Goal: Task Accomplishment & Management: Manage account settings

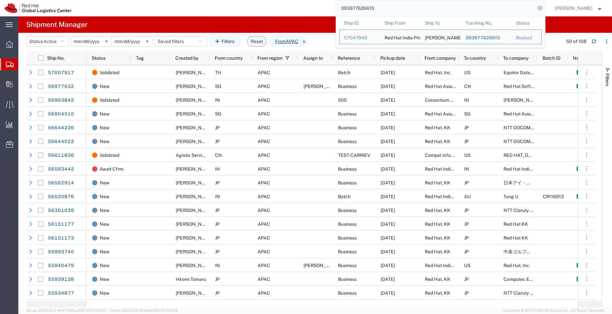
click at [310, 3] on div "393977626615 Ship ID Ship From Ship To Tracking Nu. Status Ship ID 57047949 Shi…" at bounding box center [310, 8] width 469 height 16
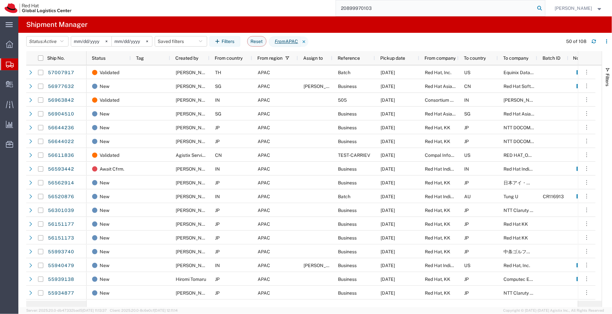
click at [542, 6] on icon at bounding box center [540, 8] width 9 height 9
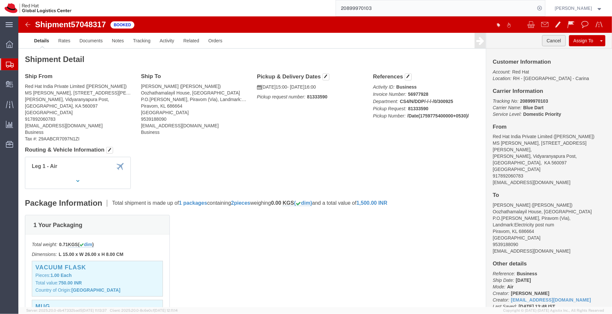
click button "Cancel"
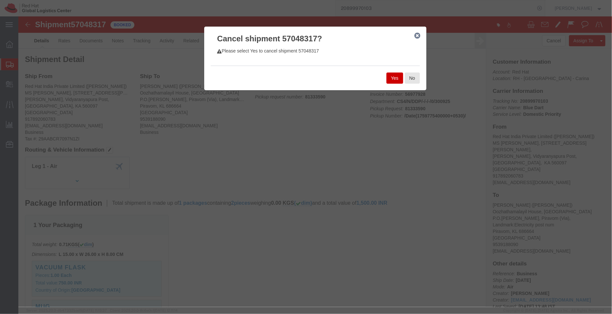
click button "Yes"
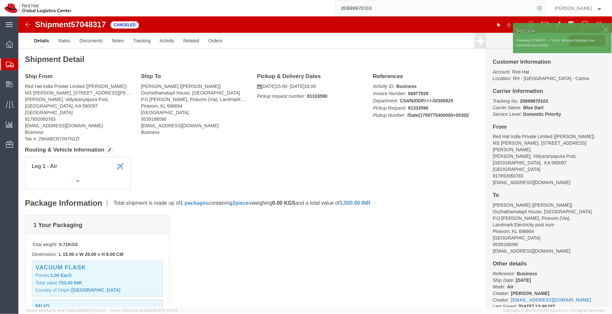
click h4 "Routing & Vehicle Information"
drag, startPoint x: 528, startPoint y: 86, endPoint x: 498, endPoint y: 85, distance: 30.2
click p "Tracking No: 20899970103 Carrier Name: Blue Dart Blue Dart Service Level: Domes…"
copy b "20899970103"
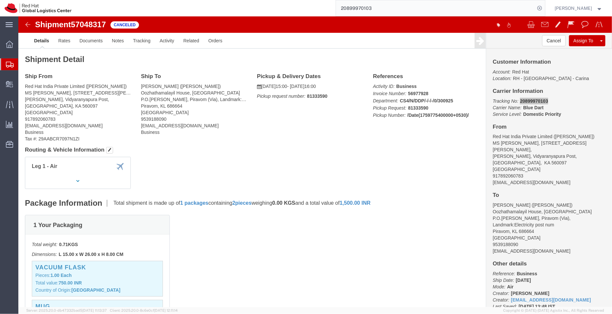
click at [0, 0] on span "Shipment Manager" at bounding box center [0, 0] width 0 height 0
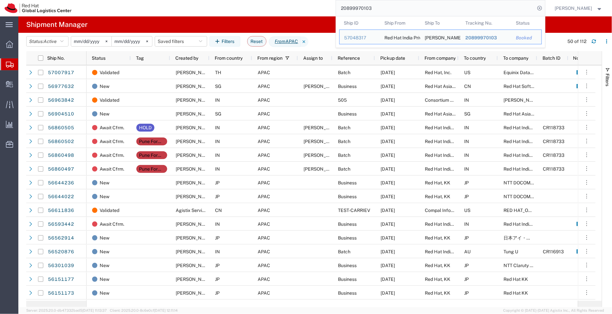
drag, startPoint x: 391, startPoint y: 10, endPoint x: 300, endPoint y: 2, distance: 91.5
click at [300, 2] on div "20899970103 Ship ID Ship From Ship To Tracking Nu. Status Ship ID 57048317 Ship…" at bounding box center [310, 8] width 469 height 16
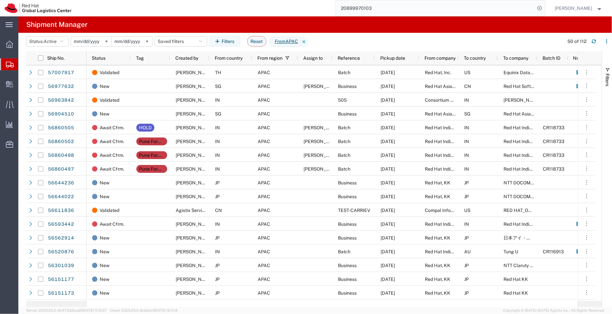
paste input "393978174355"
type input "393978174355"
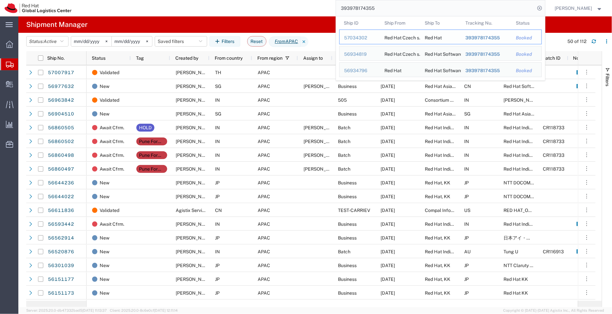
click at [496, 36] on span "393978174355" at bounding box center [482, 37] width 34 height 5
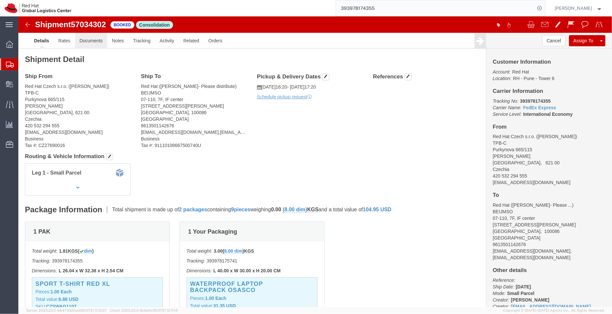
drag, startPoint x: 86, startPoint y: 40, endPoint x: 68, endPoint y: 24, distance: 24.6
click link "Documents"
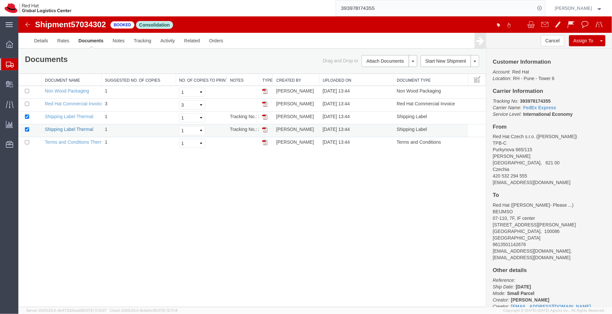
click at [67, 129] on link "Shipping Label Thermal" at bounding box center [69, 128] width 49 height 5
click at [0, 0] on span "Create Delivery" at bounding box center [0, 0] width 0 height 0
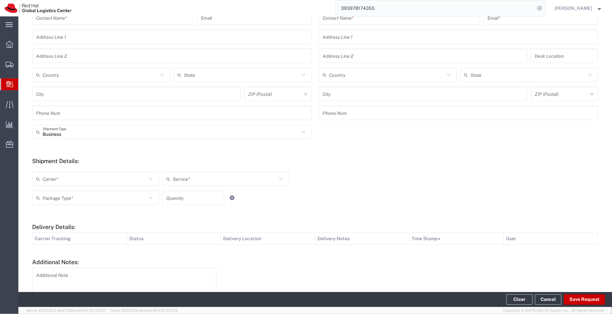
scroll to position [115, 0]
click at [152, 178] on icon at bounding box center [151, 177] width 9 height 9
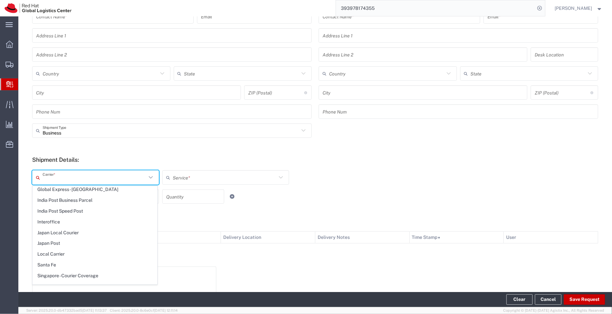
scroll to position [51, 0]
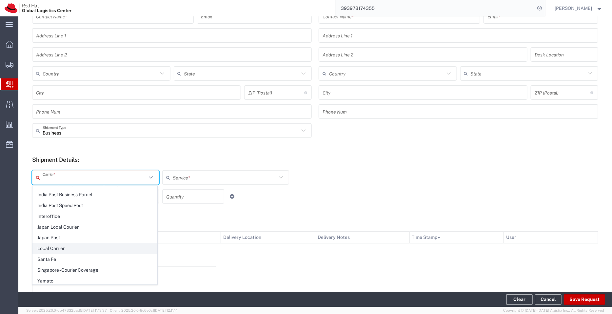
click at [45, 248] on span "Local Carrier" at bounding box center [95, 248] width 124 height 10
type input "Local Carrier"
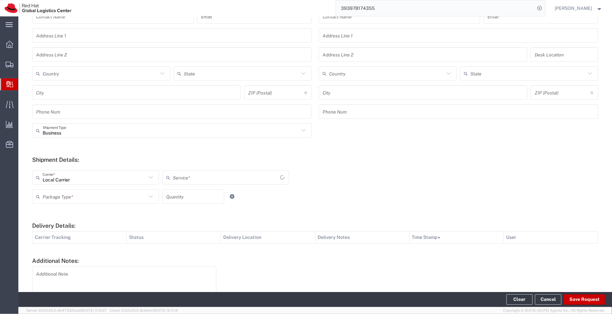
type input "Local_Ground"
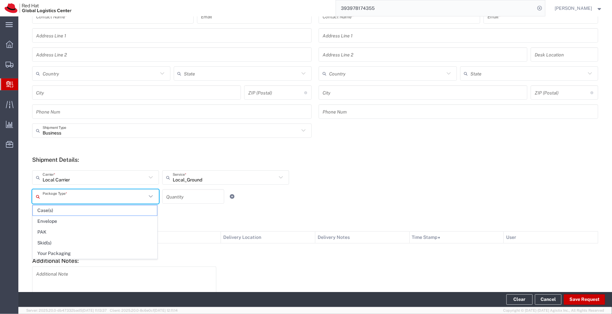
click at [76, 196] on input "text" at bounding box center [95, 196] width 104 height 11
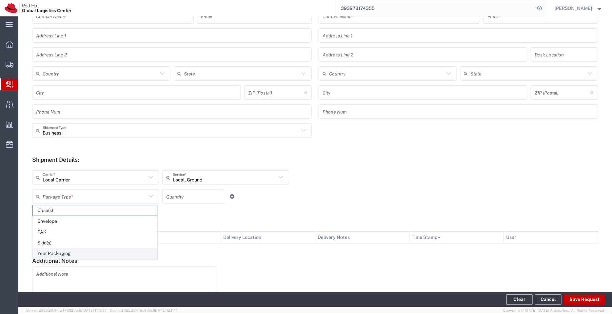
click at [64, 252] on span "Your Packaging" at bounding box center [95, 253] width 124 height 10
type input "Your Packaging"
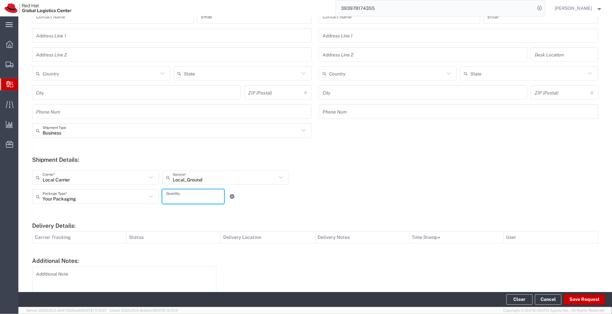
click at [191, 193] on input "number" at bounding box center [193, 196] width 54 height 11
type input "5"
type input "1"
click at [346, 171] on div "Local Carrier Carrier * Blue Dart DHL FedEx Express FedEx Freight Global Expres…" at bounding box center [226, 179] width 391 height 19
click at [150, 196] on icon at bounding box center [151, 196] width 9 height 9
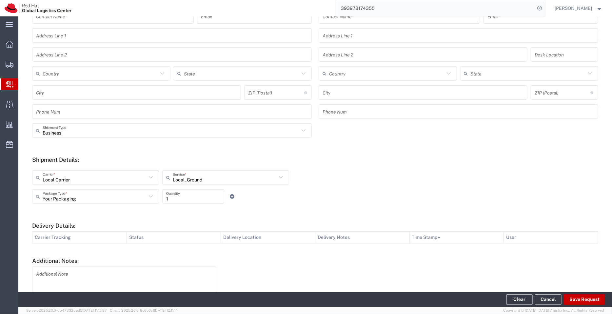
type input "Your Packaging"
click at [300, 191] on div "Your Packaging Package Type * Your Packaging Case(s) Envelope PAK Skid(s) 1 Qua…" at bounding box center [226, 198] width 391 height 19
click at [0, 0] on span "Shipment Manager" at bounding box center [0, 0] width 0 height 0
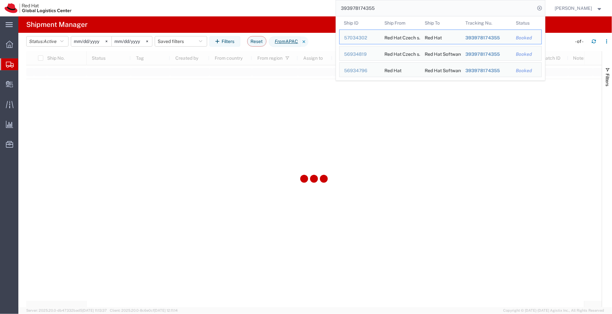
drag, startPoint x: 382, startPoint y: 9, endPoint x: 330, endPoint y: 9, distance: 52.8
click at [330, 9] on div "393978174355 Ship ID Ship From Ship To Tracking Nu. Status Ship ID 57034302 Shi…" at bounding box center [310, 8] width 469 height 16
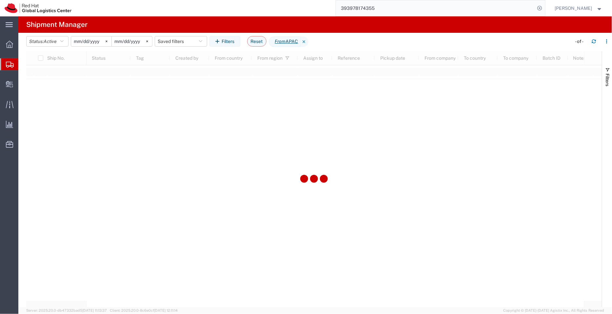
paste input "57048376"
type input "57048376"
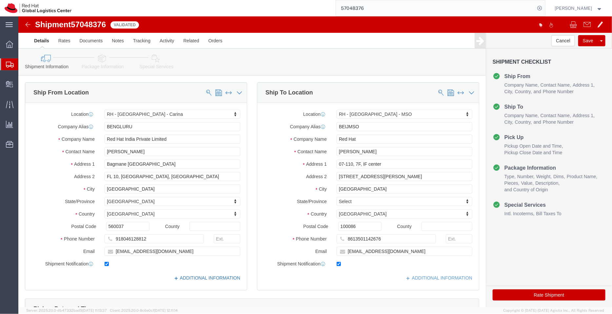
select select "37925"
select select "69331"
click link "ADDITIONAL INFORMATION"
drag, startPoint x: 364, startPoint y: 238, endPoint x: 310, endPoint y: 239, distance: 54.5
click div "Location [GEOGRAPHIC_DATA] - [GEOGRAPHIC_DATA] - [GEOGRAPHIC_DATA] My Profile L…"
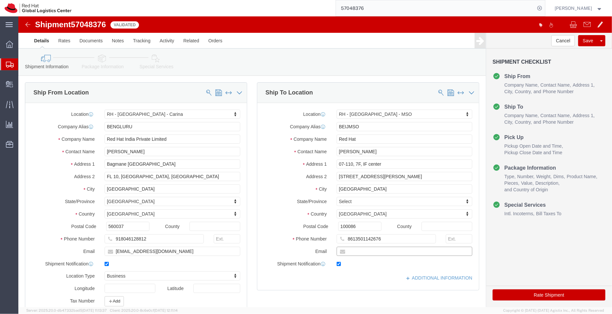
paste input "[EMAIL_ADDRESS][DOMAIN_NAME]"
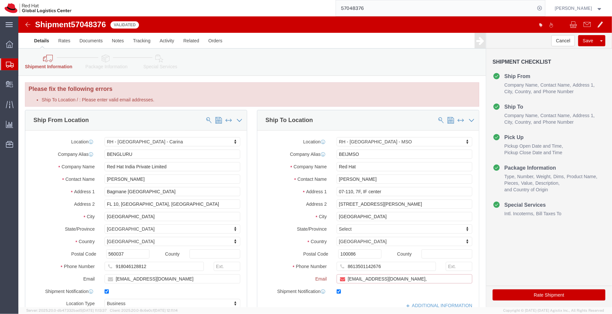
paste input "[EMAIL_ADDRESS][DOMAIN_NAME]"
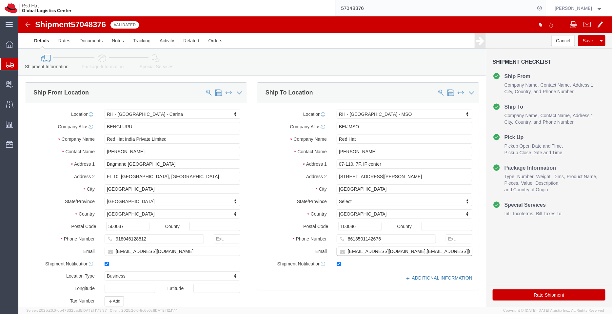
type input "[EMAIL_ADDRESS][DOMAIN_NAME],[EMAIL_ADDRESS][DOMAIN_NAME]"
click link "ADDITIONAL INFORMATION"
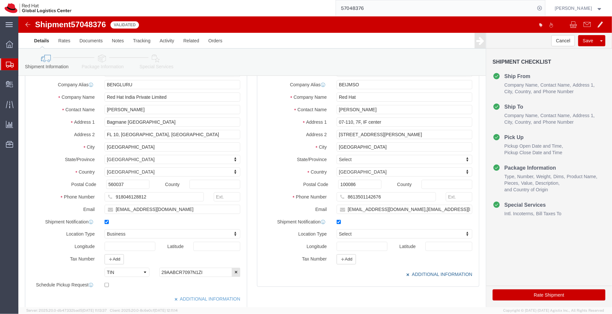
scroll to position [48, 0]
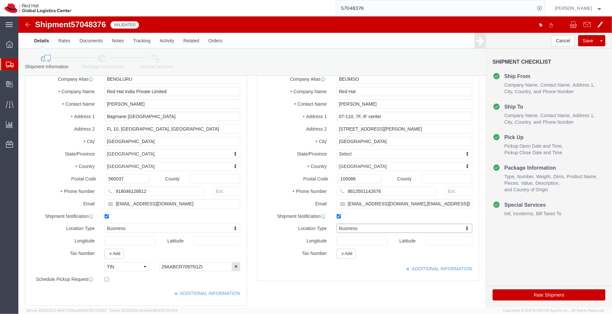
click icon
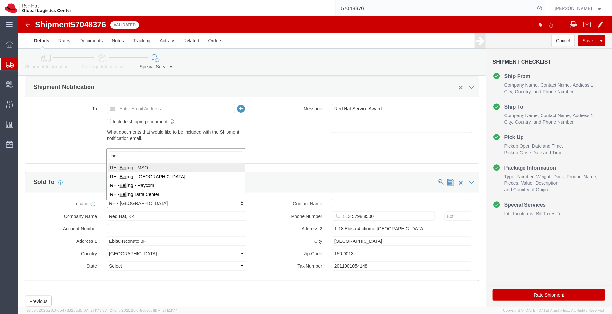
type input "bei"
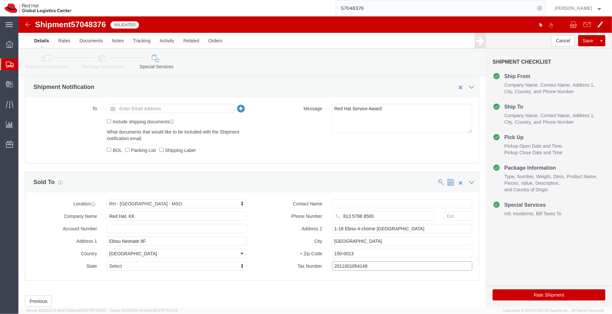
drag, startPoint x: 353, startPoint y: 249, endPoint x: 291, endPoint y: 255, distance: 62.2
click div "Contact Name Phone Number [PHONE_NUMBER] Address 2 1-[GEOGRAPHIC_DATA] Zip Code…"
paste input "91110108667500740U"
type input "91110108667500740U"
click icon
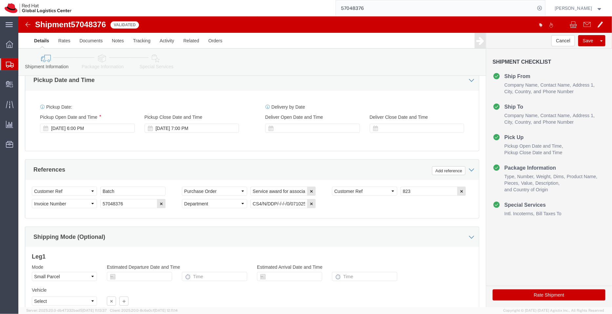
scroll to position [328, 0]
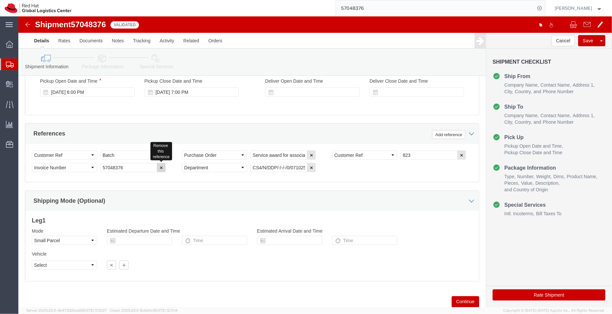
click icon "button"
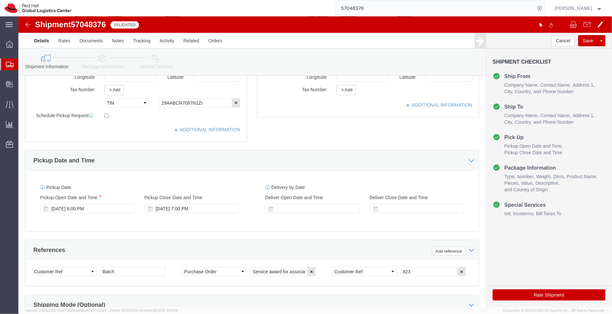
scroll to position [210, 0]
click link "Package Information"
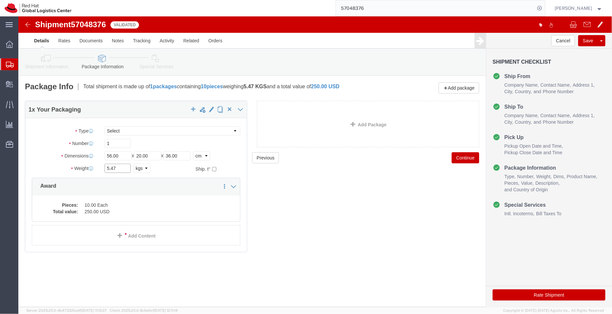
click input "5.47"
type input "5.5"
click div "Previous Continue"
click dd "250.00 USD"
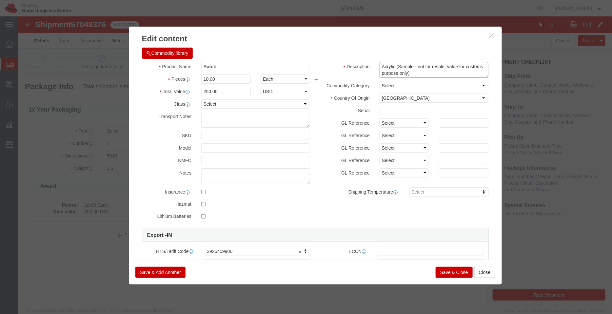
click textarea "Acrylic (Sample - not for resale, value for customs purpose only)"
drag, startPoint x: 394, startPoint y: 56, endPoint x: 376, endPoint y: 50, distance: 19.3
click textarea "Acrylic (Sample - not for resale, value for customs purpose only)"
type textarea "Acrylic - Service award for associate"
click div "Commodity library"
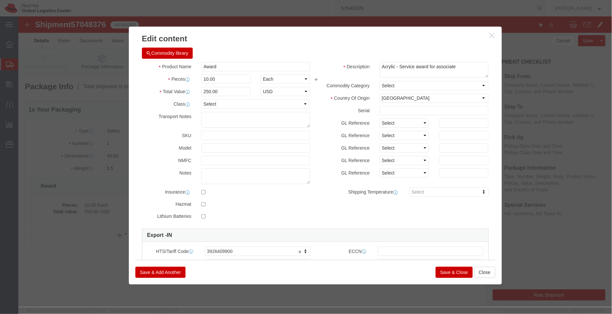
click button "Save & Close"
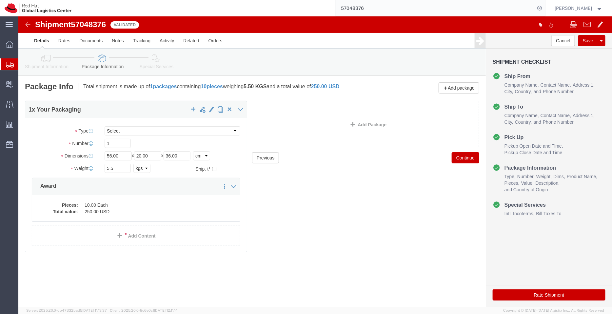
click div "Please fix the following errors Ship To Location / : Please enter valid email a…"
click icon
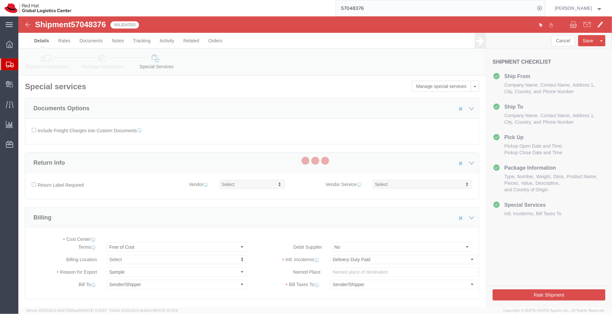
select select "COSTCENTER"
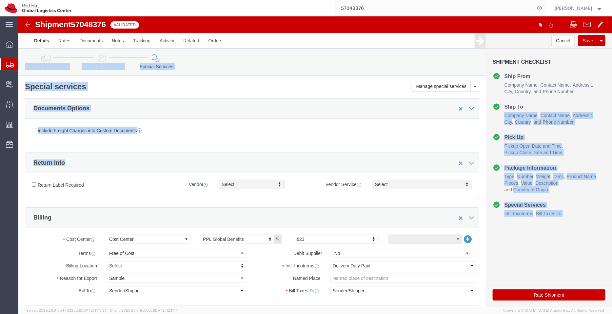
drag, startPoint x: 589, startPoint y: 84, endPoint x: 593, endPoint y: 134, distance: 49.7
click html "Shipment 57048376 Validated Details Rates Documents Notes Tracking Activity Rel…"
click div "Include Freight Charges into Custom Documents"
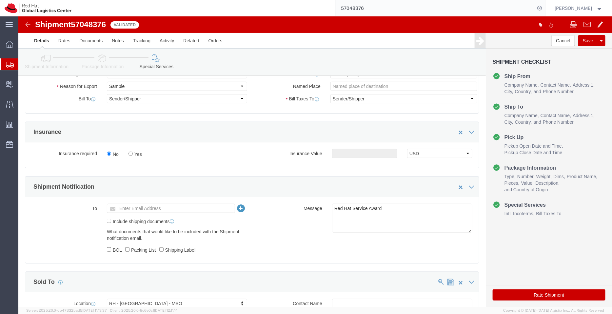
scroll to position [194, 0]
click textarea "Red Hat Service Award"
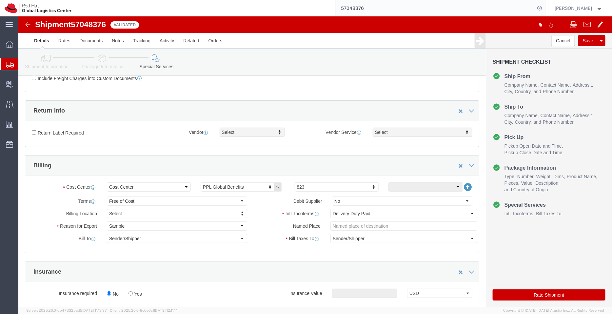
scroll to position [50, 0]
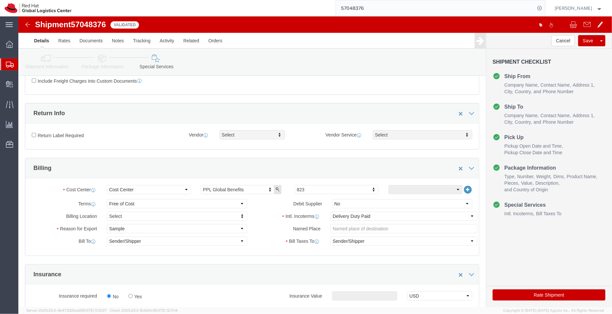
type textarea "Red Hat Service Awards"
click icon
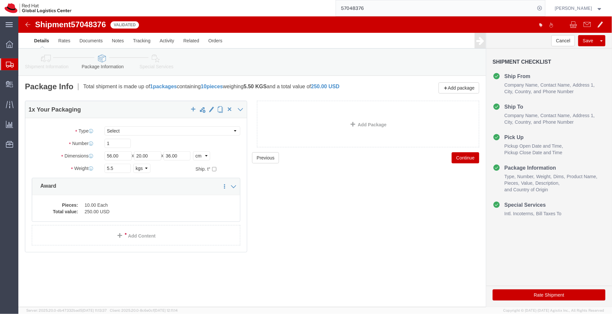
click link "Shipment Information"
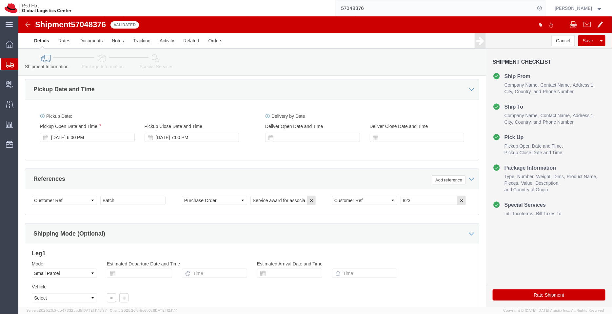
scroll to position [283, 0]
click link "Package Information"
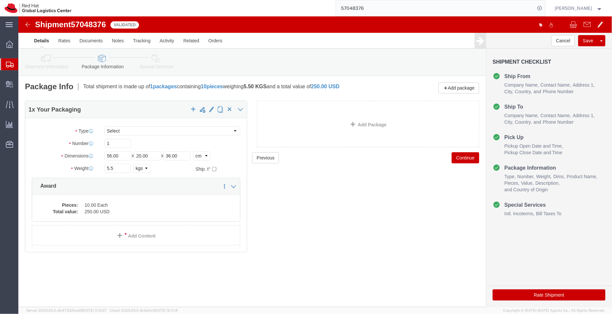
click link "Shipment Information"
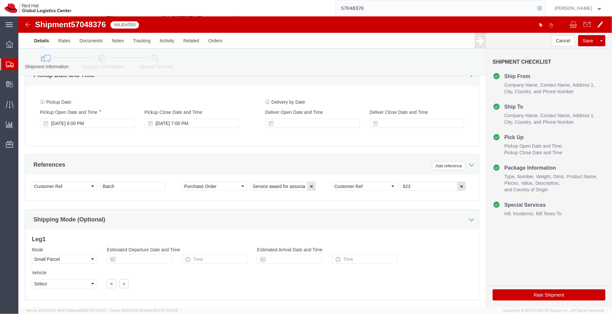
scroll to position [336, 0]
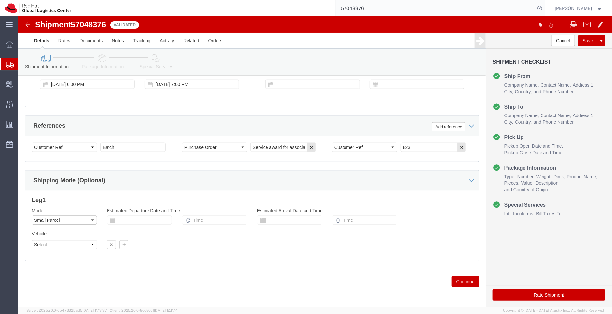
click select "Select Air Less than Truckload Multi-Leg Ocean Freight Rail Small Parcel Truckl…"
select select
click select "Select Air Less than Truckload Multi-Leg Ocean Freight Rail Small Parcel Truckl…"
click icon
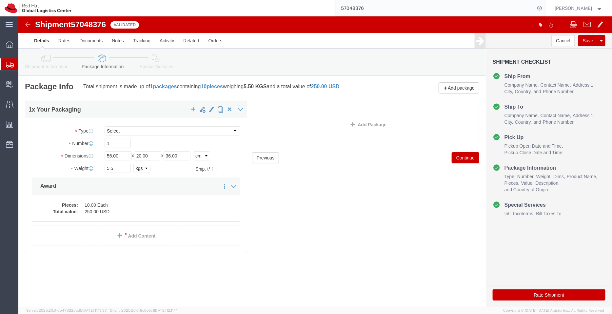
click icon
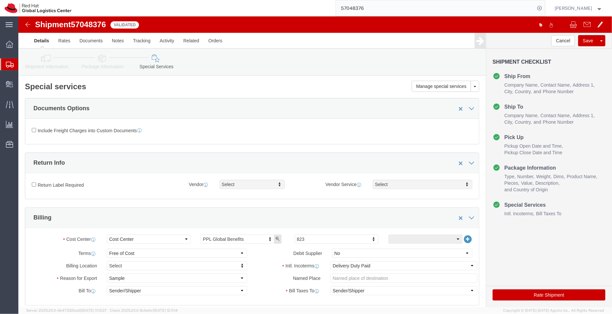
click icon
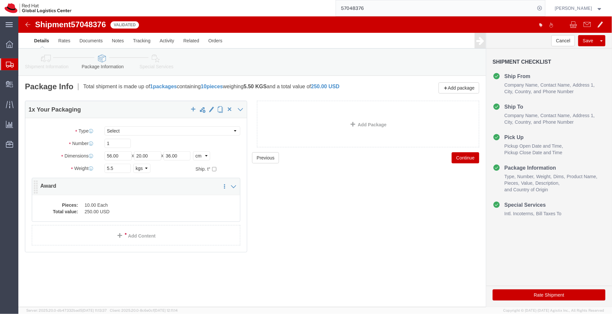
click dd "250.00 USD"
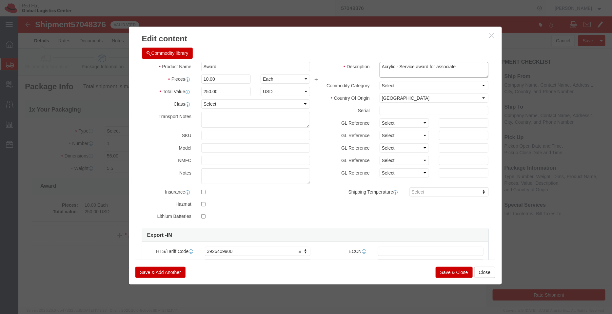
click textarea "Acrylic - Service award for associate"
type textarea "Acrylic - Service award for associates"
click button "Save & Close"
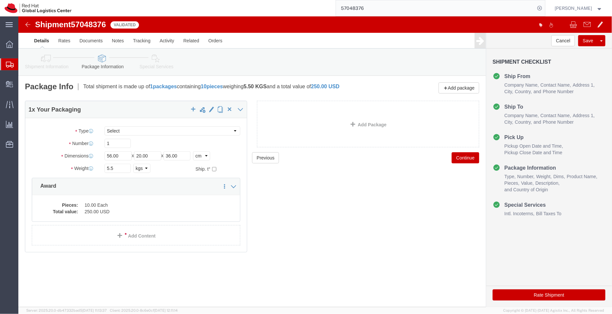
click icon
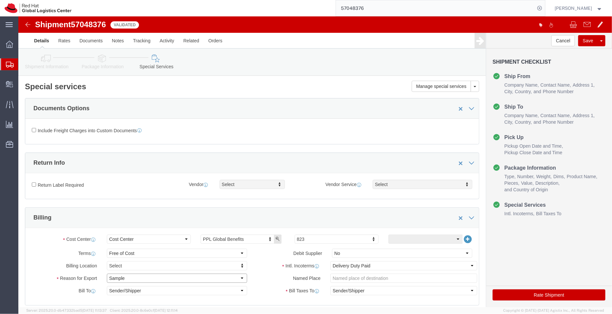
click select "Select Gift Personal Effects Repair/Warranty Return Sample Sold Temporary/Not S…"
select select "GIFT"
click select "Select Gift Personal Effects Repair/Warranty Return Sample Sold Temporary/Not S…"
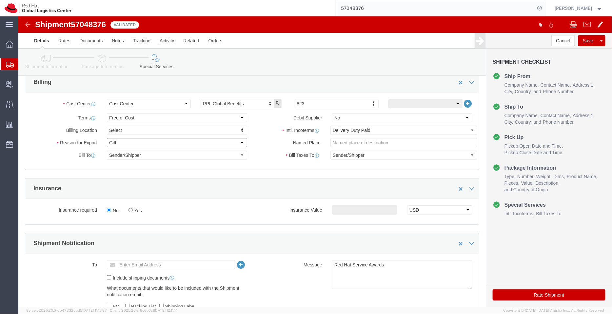
scroll to position [189, 0]
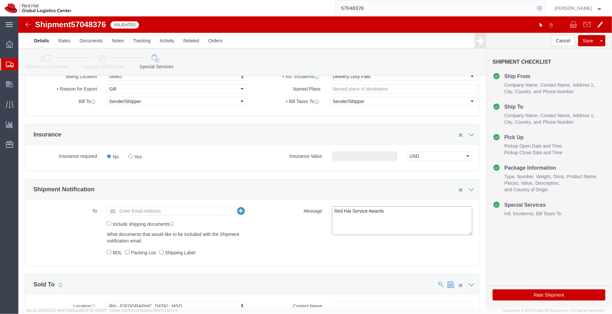
click textarea "Red Hat Service Award"
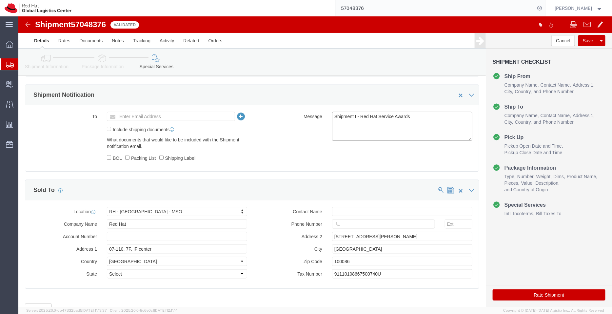
scroll to position [285, 0]
type textarea "Shipment I - Red Hat Service Awards"
drag, startPoint x: 367, startPoint y: 254, endPoint x: 287, endPoint y: 260, distance: 80.6
click div "Tax Number 91110108667500740U"
click link "Shipment Information"
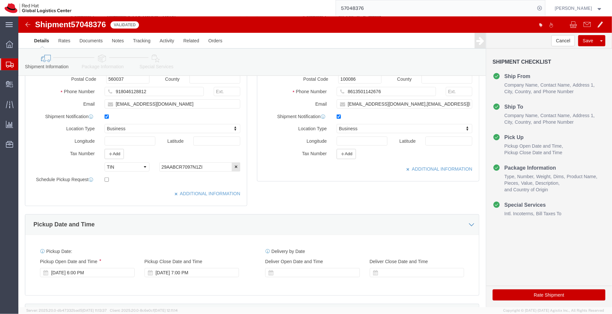
scroll to position [145, 0]
click button "Add"
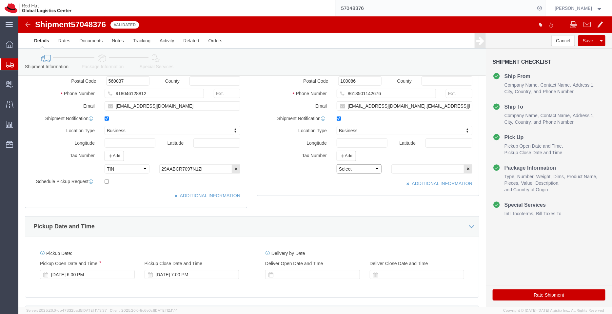
click select "Select EIN EORI TIN VAT Other"
select select "TIN"
click select "Select EIN EORI TIN VAT Other"
click input "text"
paste input "91110108667500740U"
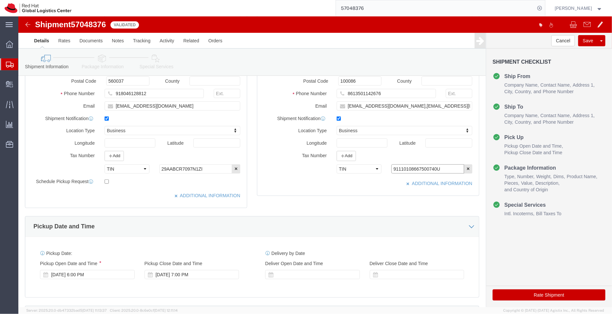
type input "91110108667500740U"
click icon
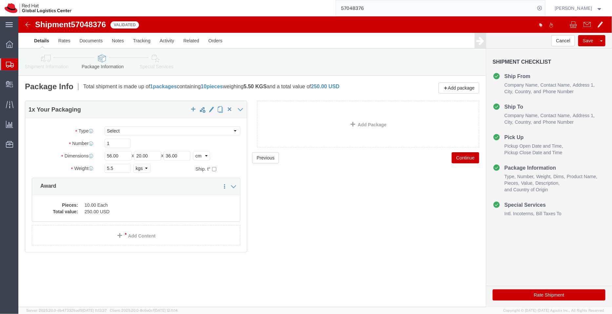
click icon
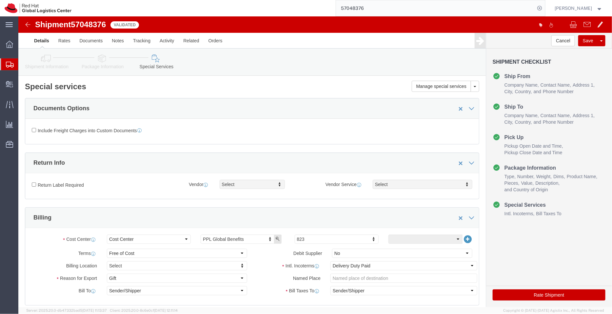
click button "Rate Shipment"
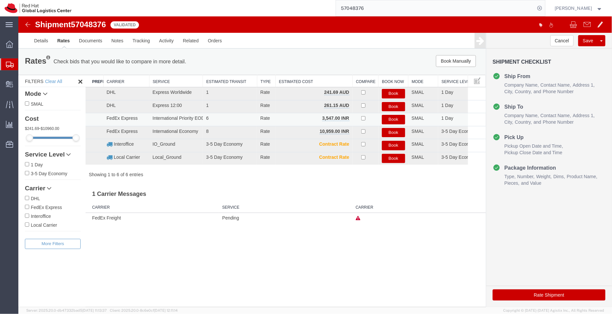
click at [392, 119] on button "Book" at bounding box center [393, 119] width 23 height 10
click at [394, 120] on button "Book" at bounding box center [393, 119] width 23 height 10
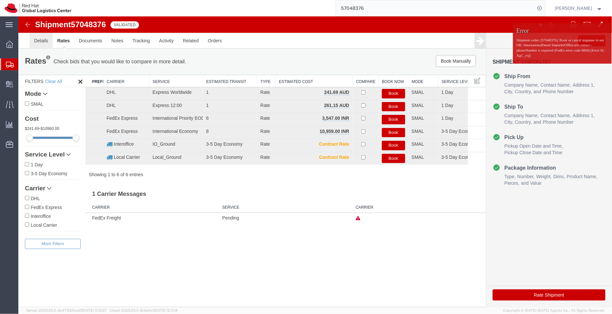
click at [44, 38] on link "Details" at bounding box center [40, 40] width 23 height 16
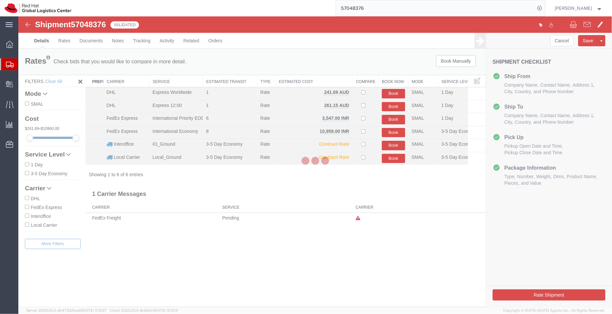
select select "37925"
select select "69331"
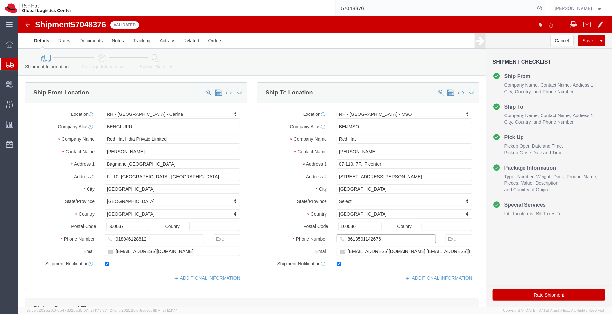
drag, startPoint x: 372, startPoint y: 220, endPoint x: 220, endPoint y: 217, distance: 151.6
click div "Ship From Location Location [GEOGRAPHIC_DATA] - [GEOGRAPHIC_DATA] - Carina Sele…"
click link "Special Services"
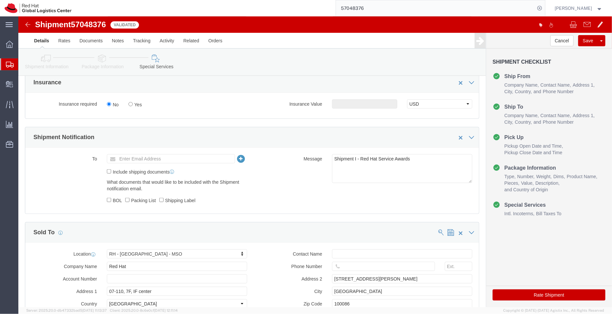
scroll to position [265, 0]
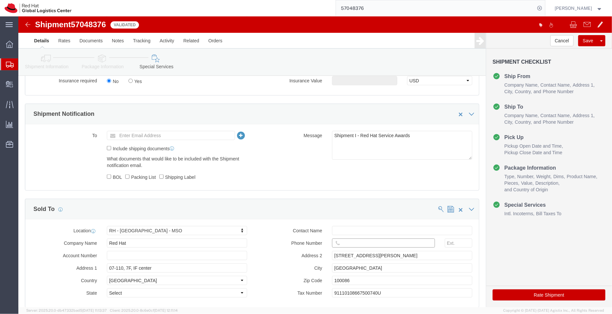
click input "text"
paste input "8613501142676"
type input "8613501142676"
click button "Rate Shipment"
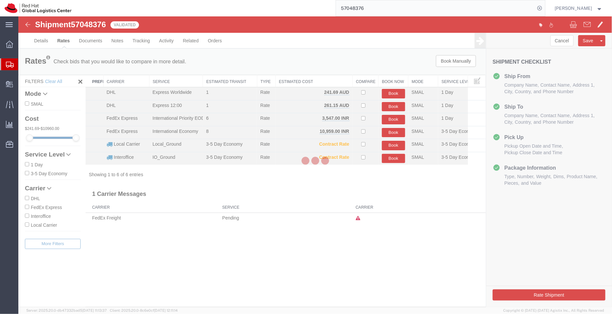
scroll to position [0, 0]
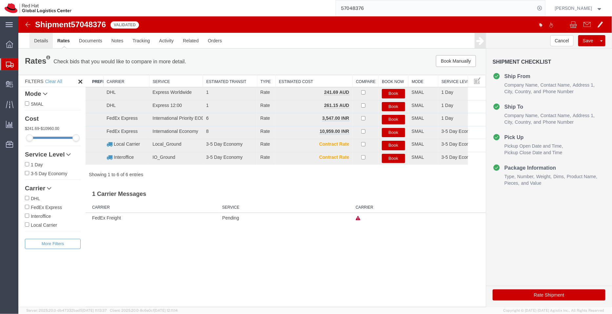
click at [41, 38] on link "Details" at bounding box center [40, 40] width 23 height 16
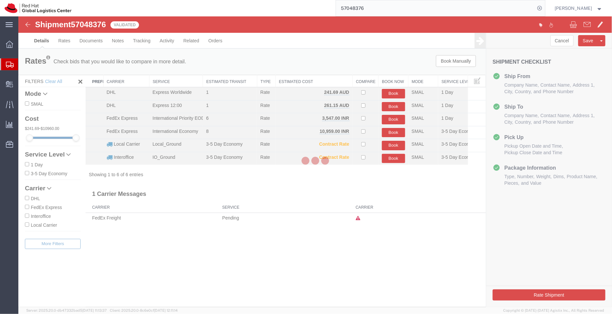
select select "37925"
select select "69331"
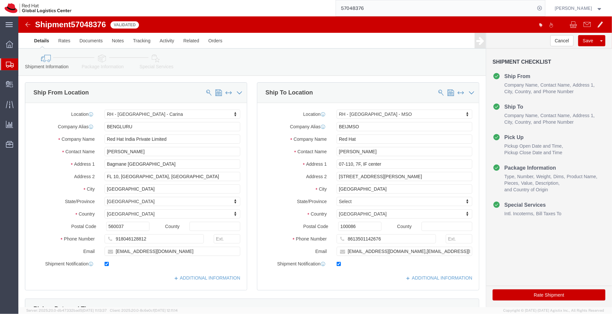
click link "Special Services"
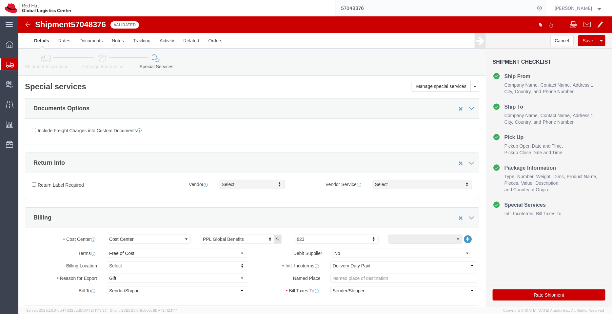
click button "Rate Shipment"
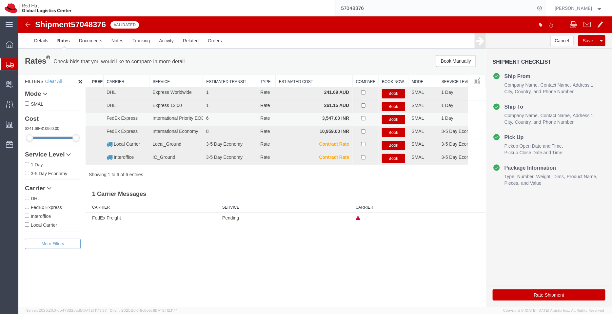
click at [394, 119] on button "Book" at bounding box center [393, 119] width 23 height 10
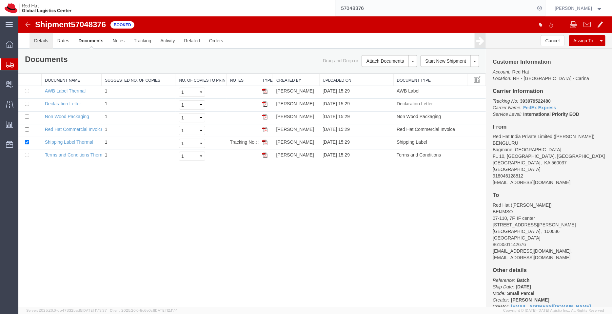
click at [39, 41] on link "Details" at bounding box center [40, 40] width 23 height 16
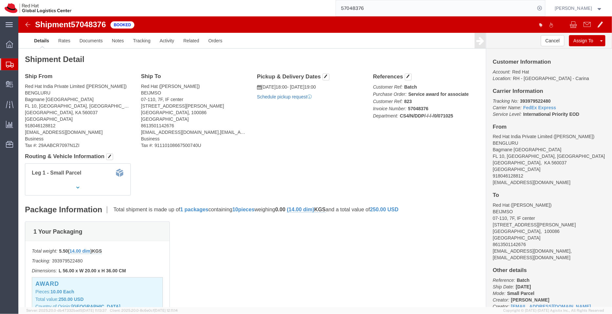
click link "Schedule pickup request"
drag, startPoint x: 321, startPoint y: 82, endPoint x: 242, endPoint y: 70, distance: 79.4
click div "Pickup & Delivery Dates [DATE] 18:00 - [DATE] 19:00 Pickup request number : BLR…"
copy div "[DATE] 18:00 - [DATE] 19:00 Pickup request number : BLRMH3032"
click link "Documents"
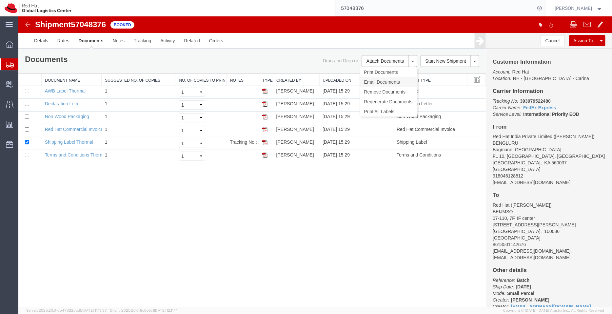
click at [374, 77] on link "Email Documents" at bounding box center [388, 82] width 57 height 10
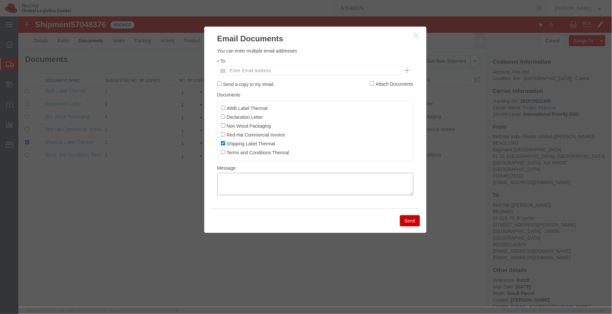
click at [252, 188] on textarea at bounding box center [315, 184] width 196 height 22
paste textarea "[DATE] 18:00 - [DATE] 19:00 Pickup request number: BLRMH3032"
click at [218, 193] on textarea "[DATE] 18:00 - [DATE] 19:00 Pickup request number: BLRMH3032" at bounding box center [315, 184] width 196 height 22
click at [219, 177] on textarea "[DATE] 18:00 - [DATE] 19:00 FedEx Pickup request number: BLRMH3032" at bounding box center [315, 184] width 196 height 22
type textarea "Blue Dart - [DATE] 18:00 - [DATE] 19:00 FedEx Pickup request number: BLRMH3032"
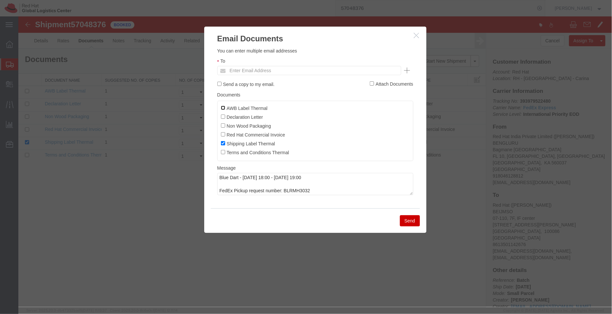
click at [224, 107] on input "AWB Label Thermal" at bounding box center [223, 107] width 4 height 4
checkbox input "true"
click at [223, 117] on input "Declaration Letter" at bounding box center [223, 116] width 4 height 4
checkbox input "true"
click at [223, 125] on input "Non Wood Packaging" at bounding box center [223, 125] width 4 height 4
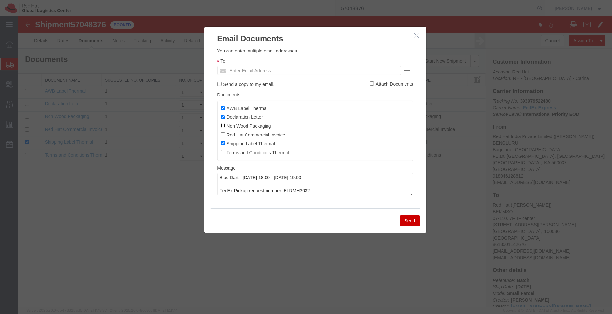
checkbox input "true"
click at [224, 134] on input "Red Hat Commercial Invoice" at bounding box center [223, 134] width 4 height 4
checkbox input "true"
click at [254, 69] on input "text" at bounding box center [264, 70] width 77 height 9
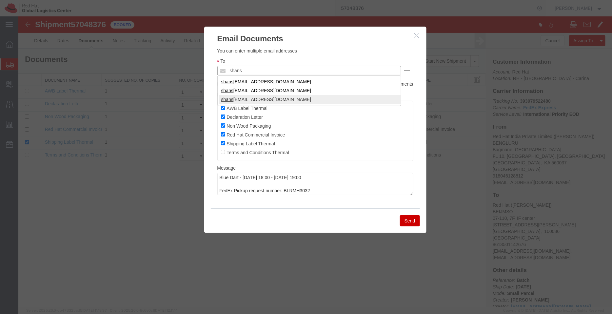
type input "shans"
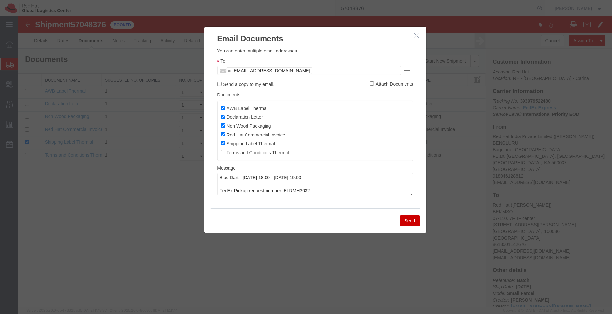
click at [405, 221] on button "Send" at bounding box center [410, 220] width 20 height 11
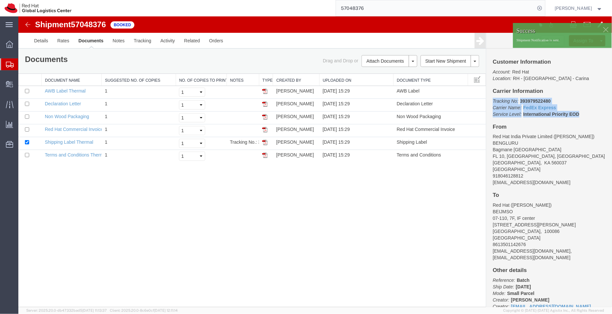
drag, startPoint x: 600, startPoint y: 130, endPoint x: 492, endPoint y: 104, distance: 111.4
click at [492, 104] on div "Customer Information Account: Red Hat Location: [GEOGRAPHIC_DATA] - [GEOGRAPHIC…" at bounding box center [549, 177] width 126 height 258
copy p "Tracking No: 393979522480 Carrier Name: FedEx Express FedEx Express Service Lev…"
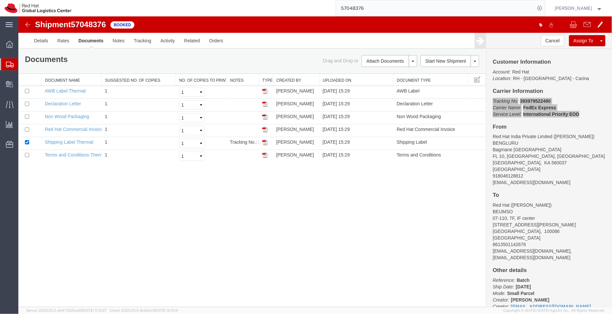
click at [0, 0] on span "Shipment Manager" at bounding box center [0, 0] width 0 height 0
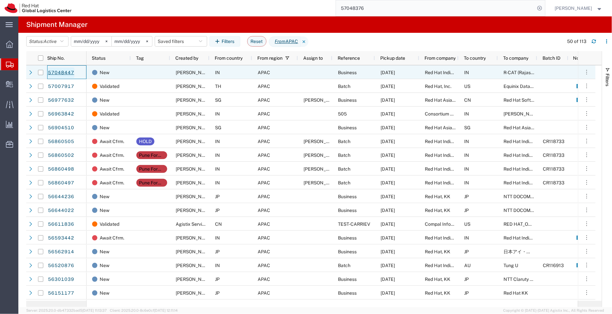
click at [64, 73] on link "57048447" at bounding box center [61, 73] width 27 height 10
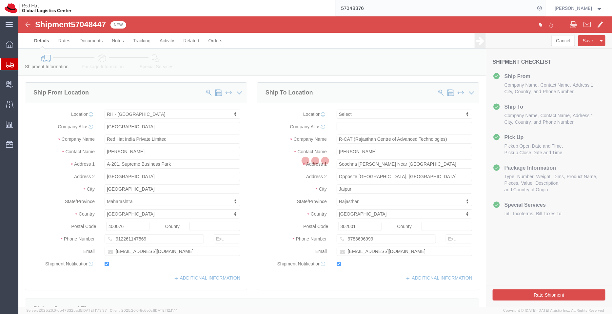
select select "37986"
select select
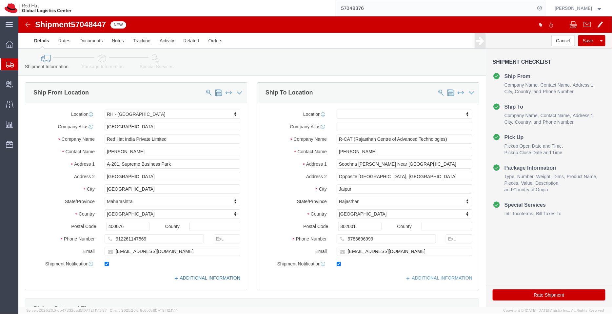
click link "ADDITIONAL INFORMATION"
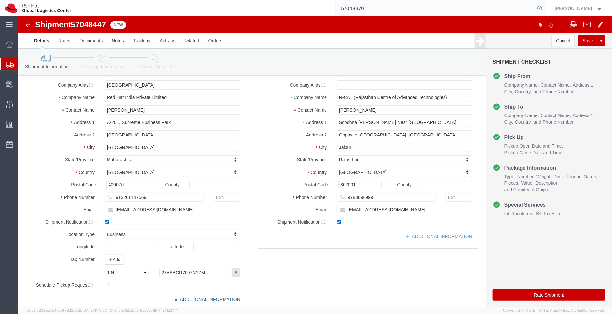
scroll to position [41, 0]
click link "ADDITIONAL INFORMATION"
click icon
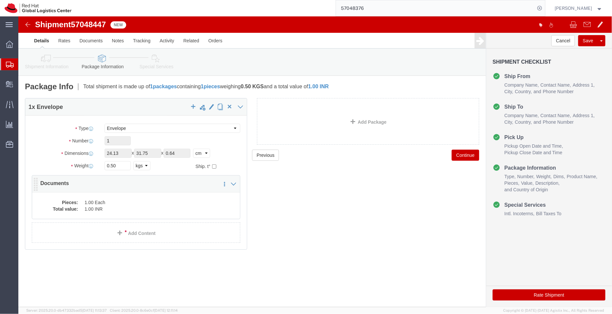
click dd "1.00 Each"
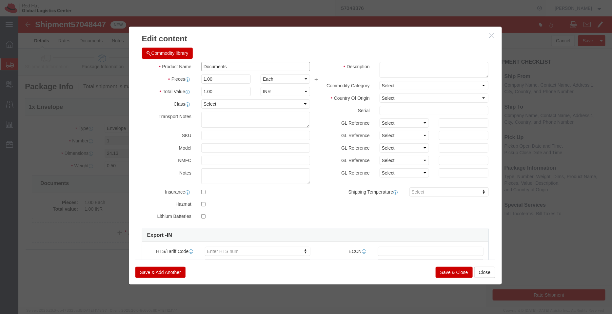
drag, startPoint x: 225, startPoint y: 49, endPoint x: 114, endPoint y: 57, distance: 112.2
click div "Commodity library Product Name Documents Pieces 1.00 Select Bag Barrels 100Boar…"
click textarea
paste textarea "Documents"
type textarea "Documents"
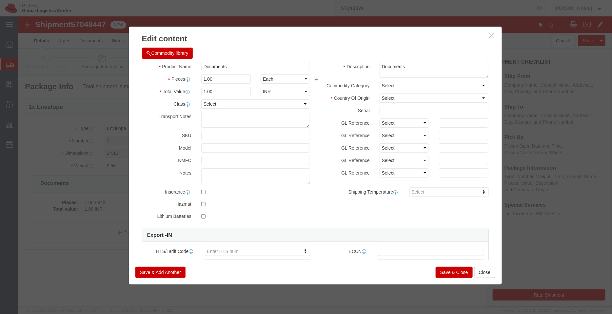
click div "Commodity library Product Name Documents Pieces 1.00 Select Bag Barrels 100Boar…"
click select "Select [GEOGRAPHIC_DATA] [GEOGRAPHIC_DATA] [GEOGRAPHIC_DATA] [GEOGRAPHIC_DATA] …"
select select "IN"
click select "Select [GEOGRAPHIC_DATA] [GEOGRAPHIC_DATA] [GEOGRAPHIC_DATA] [GEOGRAPHIC_DATA] …"
click button "Save & Close"
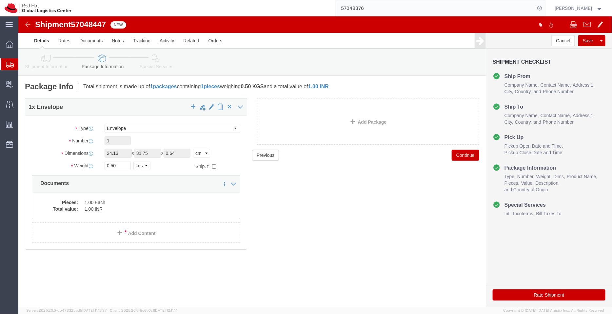
click link "Special Services"
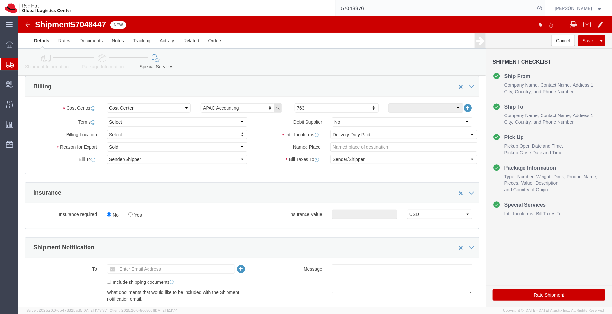
scroll to position [133, 0]
click select "Select Free of Charge Free of Cost NET 30 NET 45 NET 60 See Comment"
select select "FREE_OF_COST"
click select "Select Free of Charge Free of Cost NET 30 NET 45 NET 60 See Comment"
click select "Select Gift Personal Effects Repair/Warranty Return Sample Sold Temporary/Not S…"
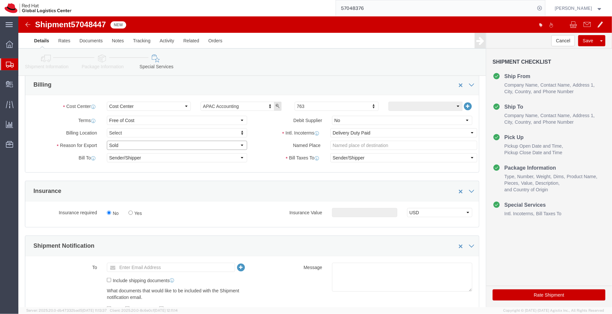
select select "SAMPLE"
click select "Select Gift Personal Effects Repair/Warranty Return Sample Sold Temporary/Not S…"
click input "text"
type input "[EMAIL_ADDRESS][DOMAIN_NAME]"
click textarea
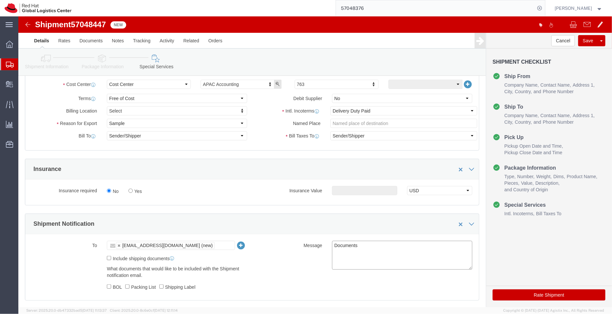
scroll to position [151, 0]
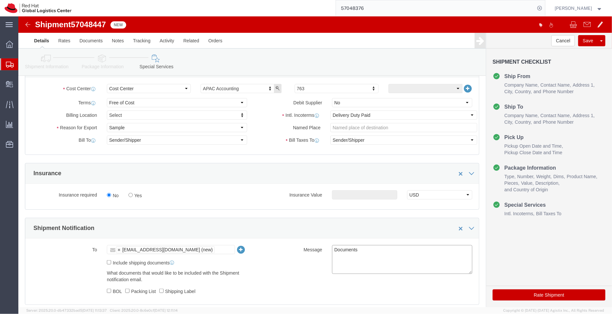
type textarea "Documents"
click button "Rate Shipment"
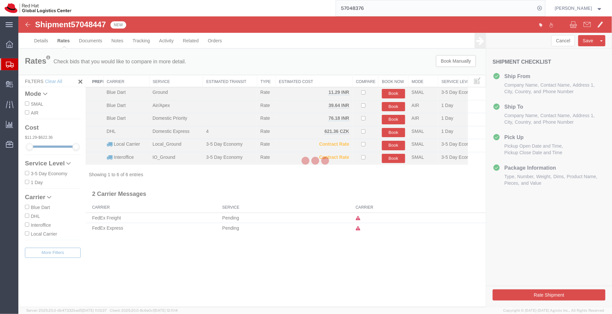
scroll to position [0, 0]
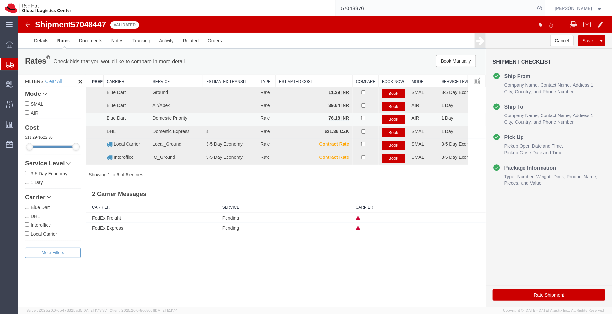
click at [394, 120] on button "Book" at bounding box center [393, 119] width 23 height 10
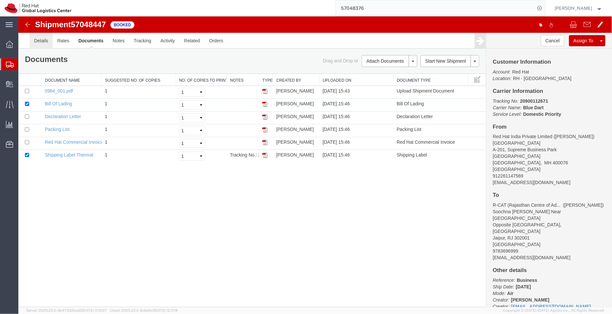
click at [41, 42] on link "Details" at bounding box center [40, 40] width 23 height 16
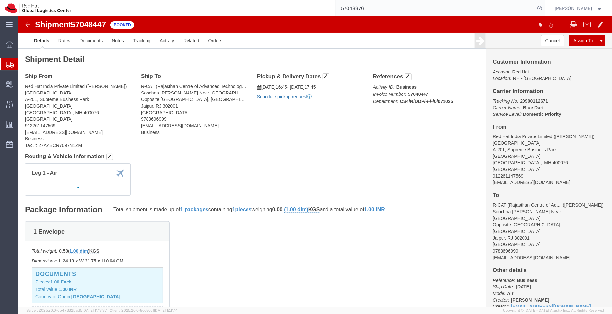
click link "Schedule pickup request"
drag, startPoint x: 310, startPoint y: 81, endPoint x: 242, endPoint y: 68, distance: 69.0
click div "Pickup & Delivery Dates [DATE] 16:45 - [DATE] 17:45 Pickup request number : 812…"
copy div "[DATE] 16:45 - [DATE] 17:45 Pickup request number : 81260423"
click link "Activity"
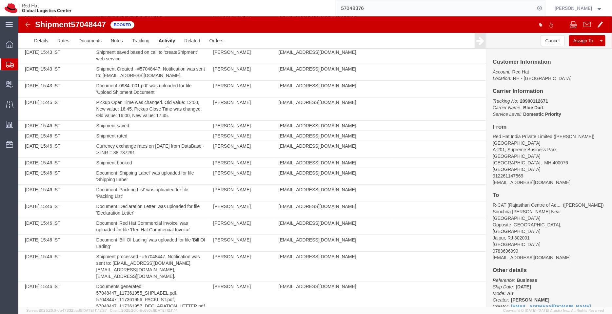
scroll to position [158, 0]
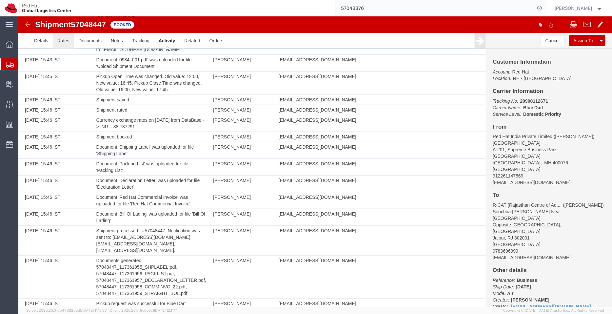
click at [52, 41] on link "Rates" at bounding box center [62, 40] width 21 height 16
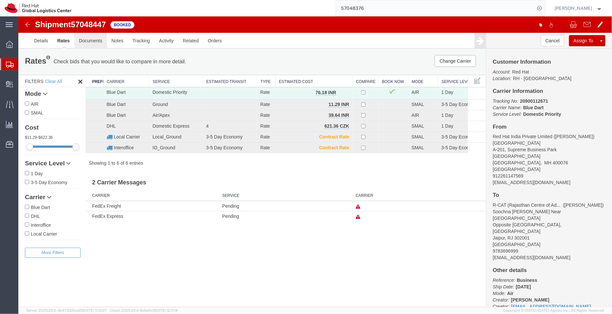
click at [93, 41] on link "Documents" at bounding box center [90, 40] width 32 height 16
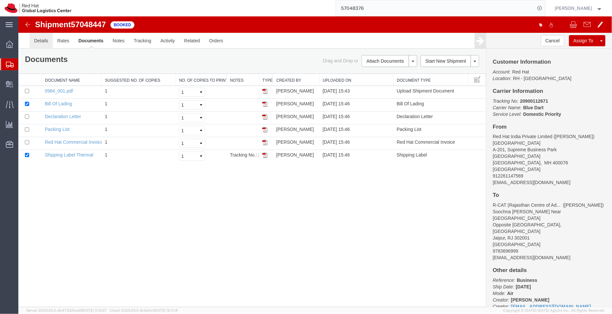
click at [43, 43] on link "Details" at bounding box center [40, 40] width 23 height 16
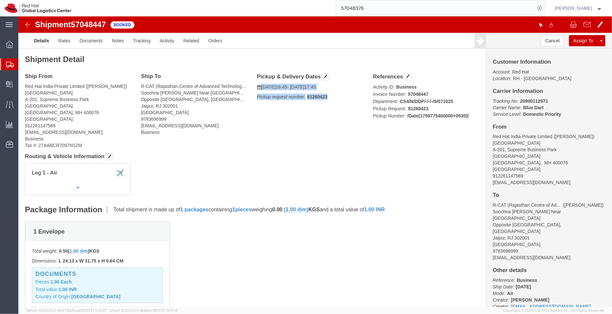
drag, startPoint x: 297, startPoint y: 78, endPoint x: 241, endPoint y: 70, distance: 57.1
click div "Pickup & Delivery Dates [DATE] 16:45 - [DATE] 17:45 Pickup request number: 8126…"
copy div "[DATE] 16:45 - [DATE] 17:45 Pickup request number: 81260423"
click link "Documents"
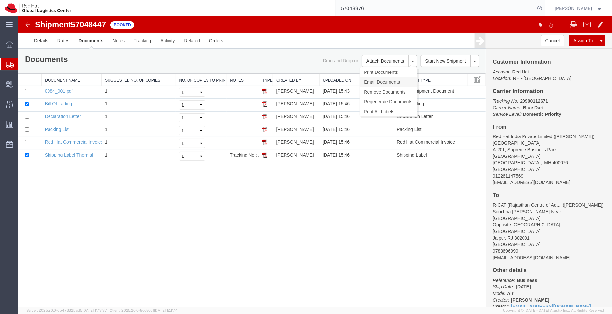
click at [378, 81] on link "Email Documents" at bounding box center [388, 82] width 57 height 10
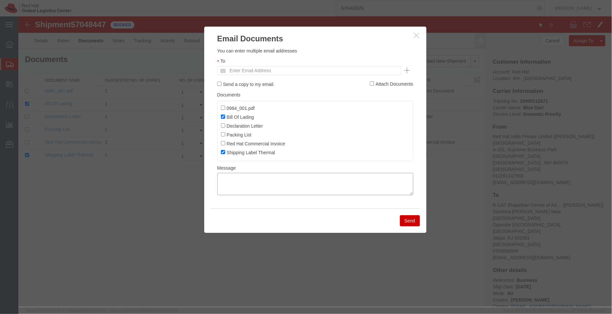
click at [304, 188] on textarea at bounding box center [315, 184] width 196 height 22
paste textarea "[DATE] 16:45 - [DATE] 17:45 Pickup request number:81260423"
click at [219, 190] on textarea "[DATE] 16:45 - [DATE] 17:45 Pickup request number:81260423" at bounding box center [315, 184] width 196 height 22
click at [221, 179] on textarea "[DATE] 16:45 - [DATE] 17:45 Blue Dart Pickup request number:81260423" at bounding box center [315, 184] width 196 height 22
type textarea "Pickup date/time -10/07/2025 16:45 [DATE] 17:45 Blue Dart Pickup request number…"
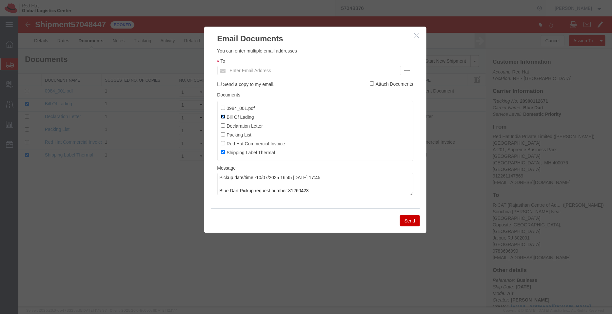
click at [222, 117] on input "Bill Of Lading" at bounding box center [223, 116] width 4 height 4
checkbox input "false"
click at [242, 68] on input "text" at bounding box center [264, 70] width 77 height 9
type input "avaidya"
click at [403, 221] on button "Send" at bounding box center [410, 220] width 20 height 11
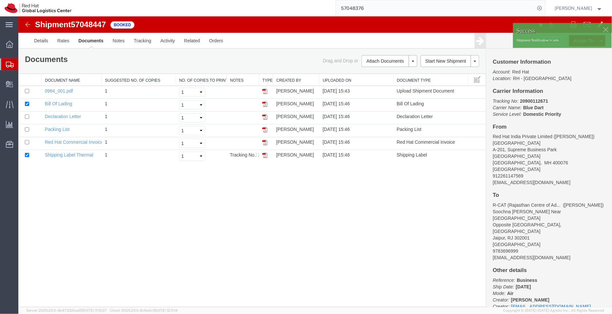
click at [0, 0] on span "Shipment Manager" at bounding box center [0, 0] width 0 height 0
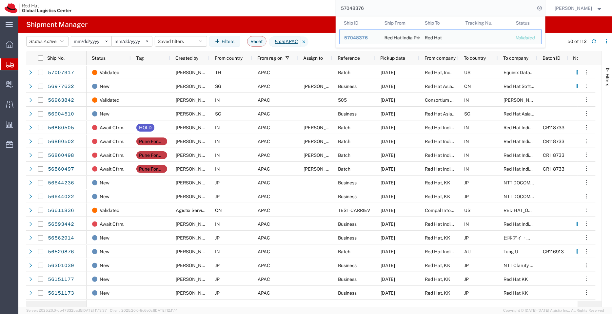
drag, startPoint x: 377, startPoint y: 6, endPoint x: 319, endPoint y: 11, distance: 58.0
click at [319, 11] on div "57048376 Ship ID Ship From Ship To Tracking Nu. Status Ship ID 57048376 Ship Fr…" at bounding box center [310, 8] width 469 height 16
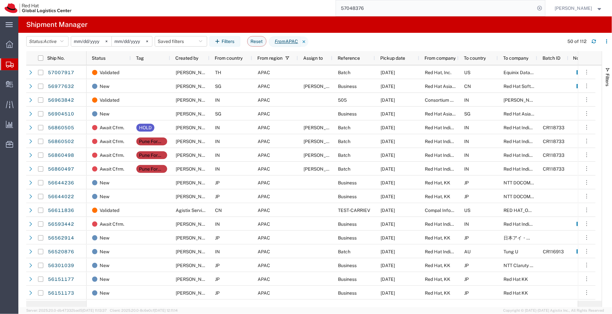
paste input "3593191783"
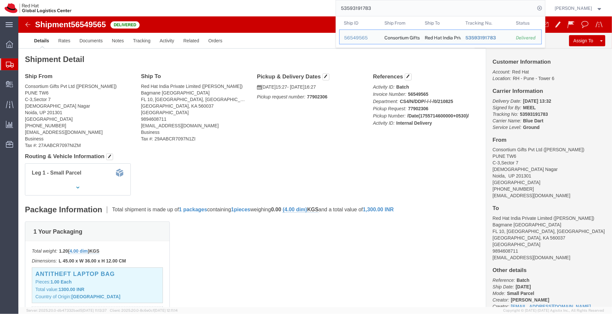
drag, startPoint x: 394, startPoint y: 8, endPoint x: 305, endPoint y: 9, distance: 88.6
click at [305, 9] on div "53593191783 Ship ID Ship From Ship To Tracking Nu. Status Ship ID 56549565 Ship…" at bounding box center [310, 8] width 469 height 16
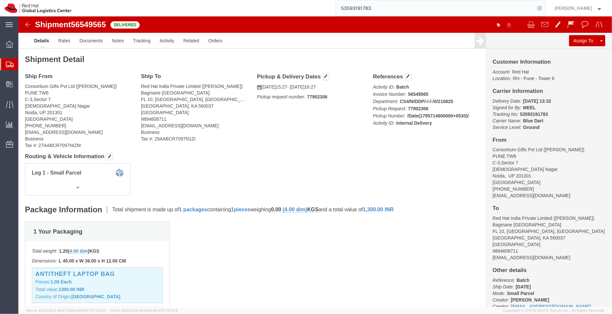
paste input "0364122"
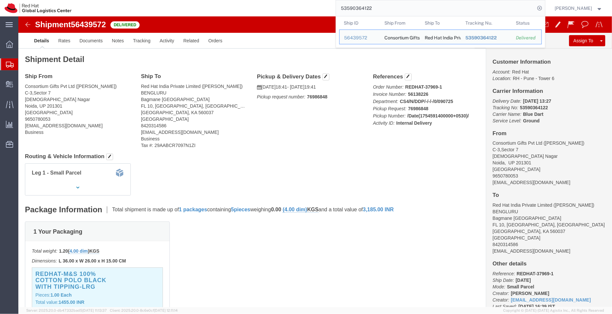
drag, startPoint x: 385, startPoint y: 10, endPoint x: 303, endPoint y: 1, distance: 82.2
click at [303, 1] on div "53590364122 Ship ID Ship From Ship To Tracking Nu. Status Ship ID 56439572 Ship…" at bounding box center [310, 8] width 469 height 16
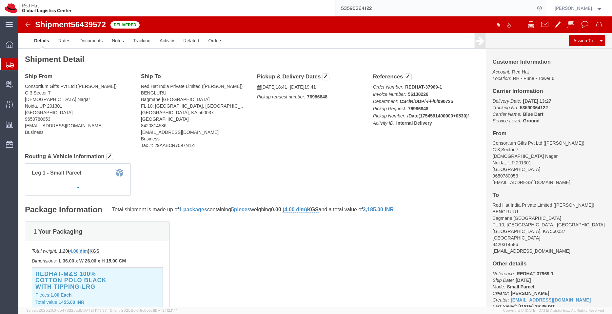
paste input "20863308410"
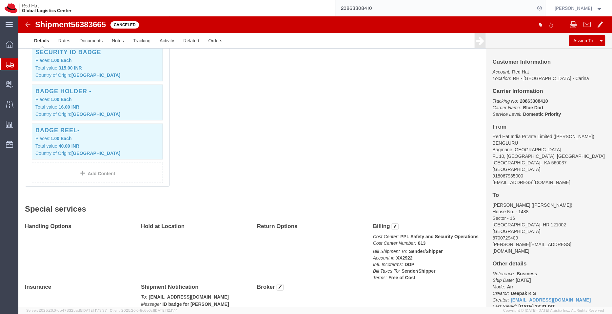
scroll to position [240, 0]
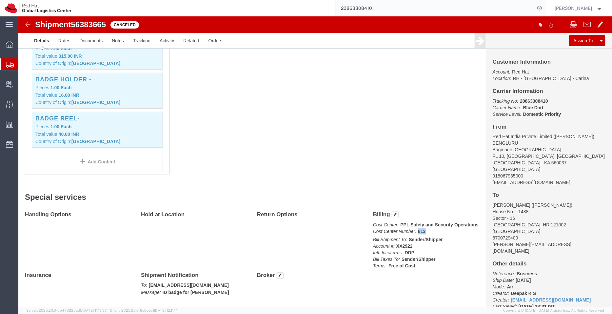
drag, startPoint x: 405, startPoint y: 212, endPoint x: 396, endPoint y: 216, distance: 10.1
click p "Cost Center: PPL Safety and Security Operations Cost Center Number: 813"
copy b "813"
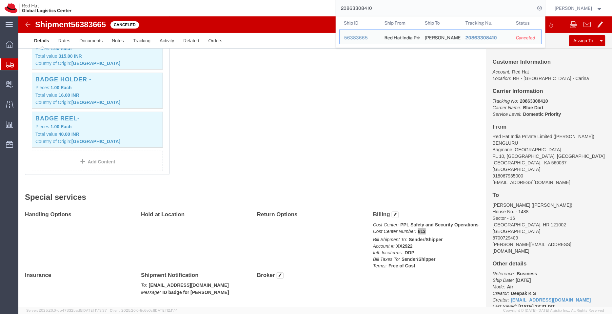
drag, startPoint x: 374, startPoint y: 9, endPoint x: 316, endPoint y: 8, distance: 58.4
click at [316, 8] on div "20863308410 Ship ID Ship From Ship To Tracking Nu. Status Ship ID 56383665 Ship…" at bounding box center [310, 8] width 469 height 16
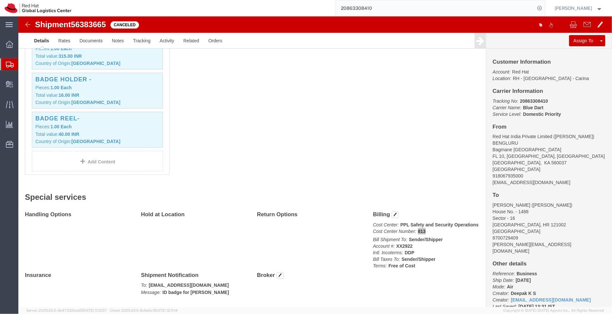
paste input "71199215"
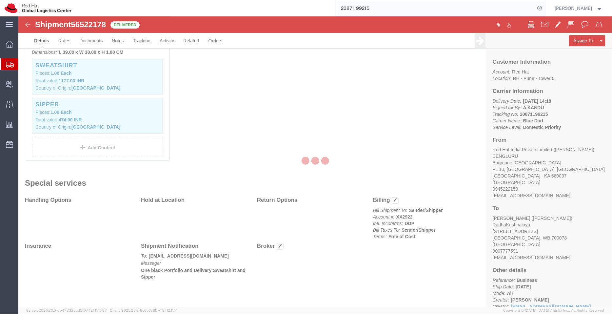
scroll to position [223, 0]
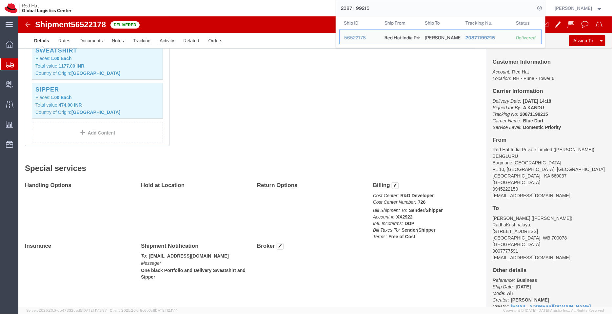
drag, startPoint x: 382, startPoint y: 7, endPoint x: 311, endPoint y: 11, distance: 71.6
click at [311, 11] on div "20871199215 Ship ID Ship From Ship To Tracking Nu. Status Ship ID 56522178 Ship…" at bounding box center [310, 8] width 469 height 16
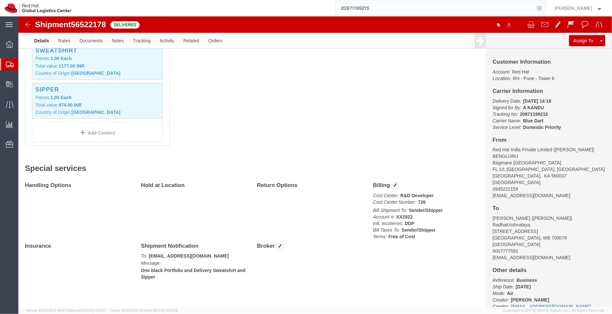
paste input "2588866"
click at [543, 10] on icon at bounding box center [540, 8] width 9 height 9
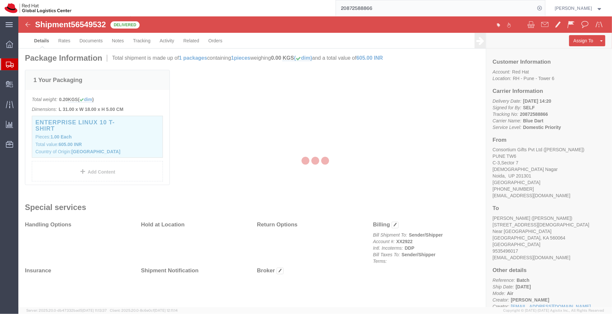
scroll to position [166, 0]
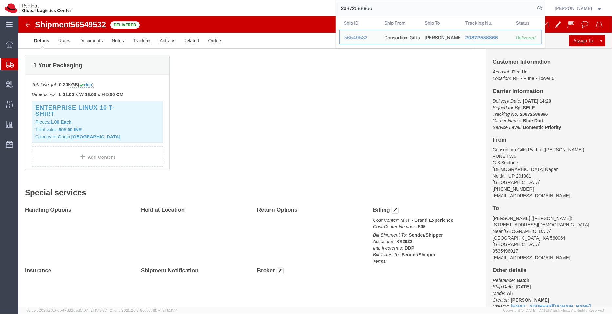
drag, startPoint x: 380, startPoint y: 8, endPoint x: 326, endPoint y: 4, distance: 53.6
click at [326, 4] on div "20872588866 Ship ID Ship From Ship To Tracking Nu. Status Ship ID 56549532 Ship…" at bounding box center [310, 8] width 469 height 16
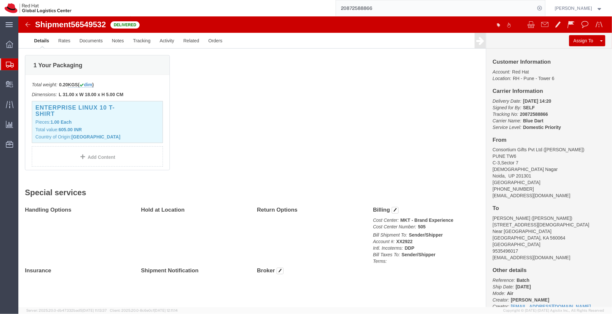
paste input "68385952"
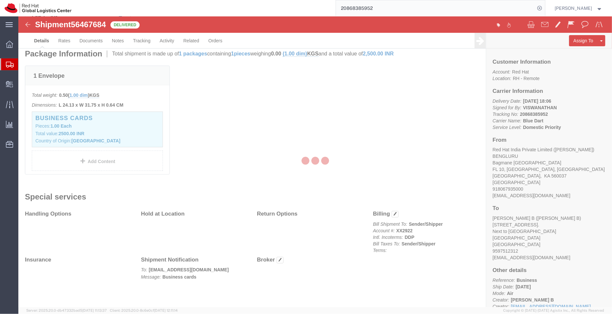
scroll to position [171, 0]
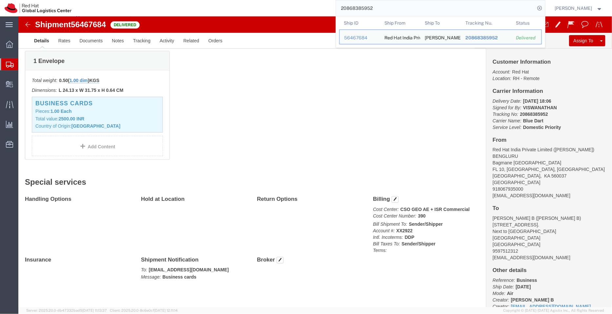
drag, startPoint x: 387, startPoint y: 9, endPoint x: 301, endPoint y: 14, distance: 85.8
click at [301, 14] on div "20868385952 Ship ID Ship From Ship To Tracking Nu. Status Ship ID 56467684 Ship…" at bounding box center [310, 8] width 469 height 16
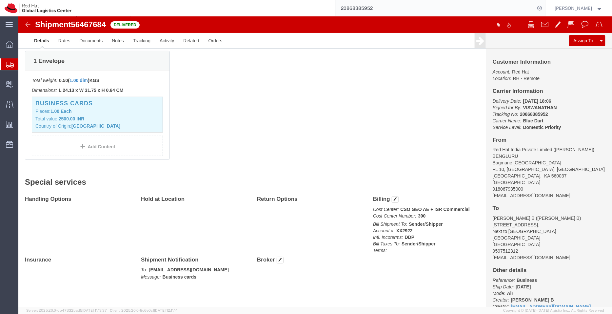
paste input "53589168231"
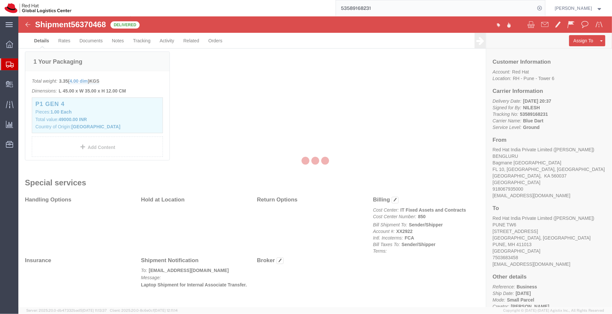
scroll to position [185, 0]
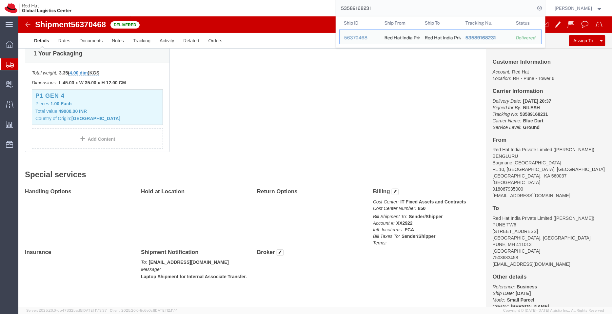
drag, startPoint x: 382, startPoint y: 10, endPoint x: 297, endPoint y: 13, distance: 84.7
click at [297, 13] on div "53589168231 Ship ID Ship From Ship To Tracking Nu. Status Ship ID 56370468 Ship…" at bounding box center [310, 8] width 469 height 16
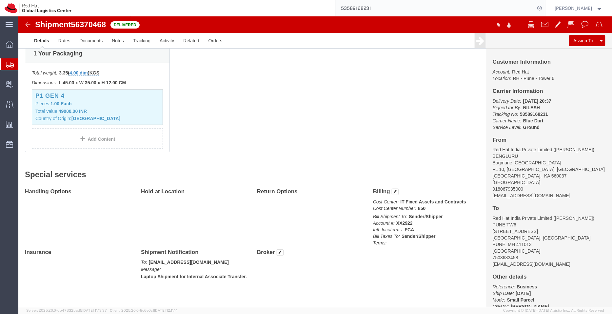
paste input "94320872"
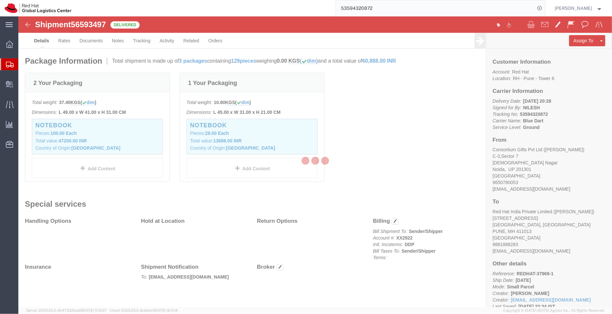
scroll to position [157, 0]
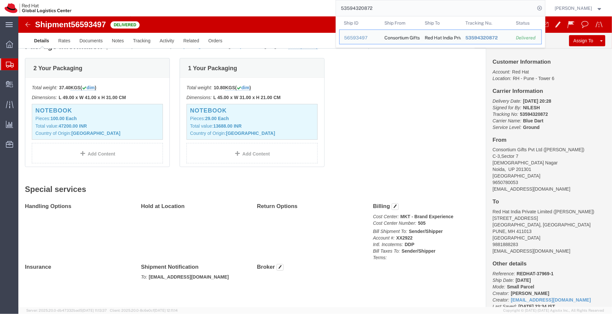
drag, startPoint x: 379, startPoint y: 9, endPoint x: 330, endPoint y: 2, distance: 50.0
click at [330, 2] on div "53594320872 Ship ID Ship From Ship To Tracking Nu. Status Ship ID 56593497 Ship…" at bounding box center [310, 8] width 469 height 16
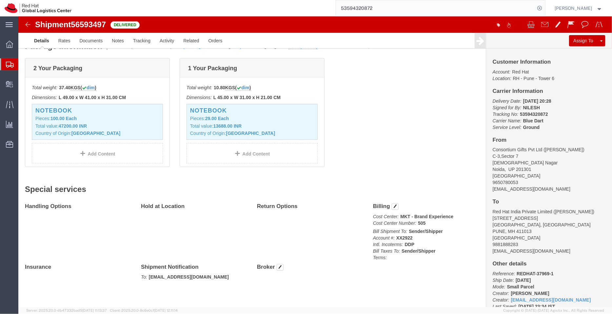
paste input "392839428325"
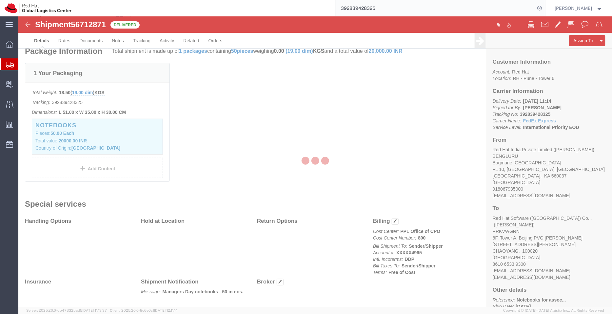
scroll to position [173, 0]
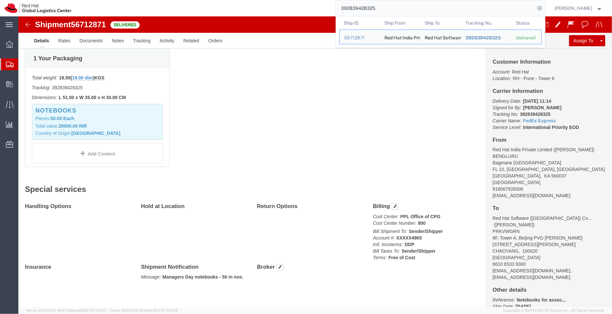
drag, startPoint x: 385, startPoint y: 9, endPoint x: 309, endPoint y: 6, distance: 75.9
click at [309, 6] on div "392839428325 Ship ID Ship From Ship To Tracking Nu. Status Ship ID 56712871 Shi…" at bounding box center [310, 8] width 469 height 16
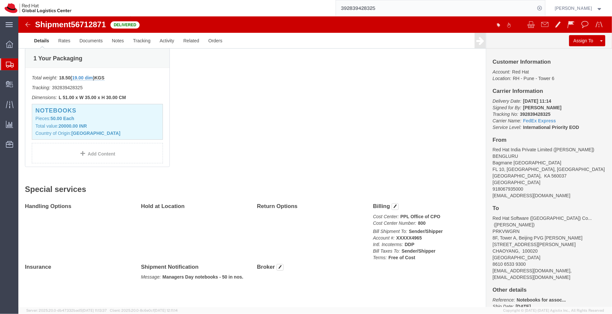
paste input "53591739762"
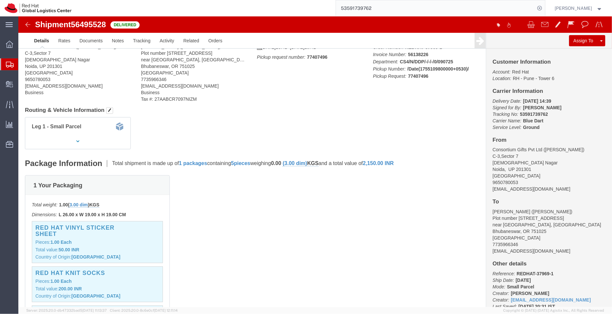
scroll to position [35, 0]
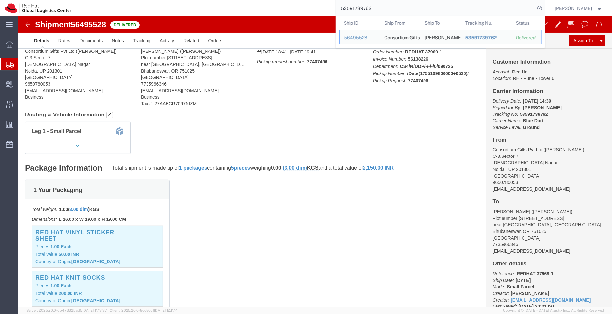
drag, startPoint x: 380, startPoint y: 10, endPoint x: 323, endPoint y: 7, distance: 57.1
click at [323, 7] on div "53591739762 Ship ID Ship From Ship To Tracking Nu. Status Ship ID 56495528 Ship…" at bounding box center [310, 8] width 469 height 16
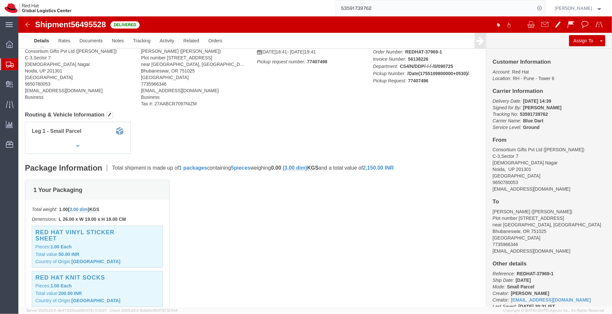
paste input "4879166"
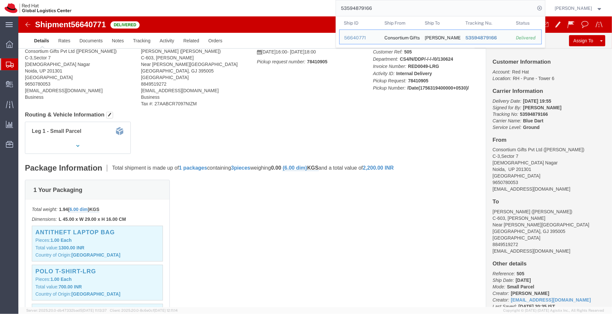
drag, startPoint x: 359, startPoint y: 9, endPoint x: 296, endPoint y: 5, distance: 62.8
click at [296, 5] on div "53594879166 Ship ID Ship From Ship To Tracking Nu. Status Ship ID 56640771 Ship…" at bounding box center [310, 8] width 469 height 16
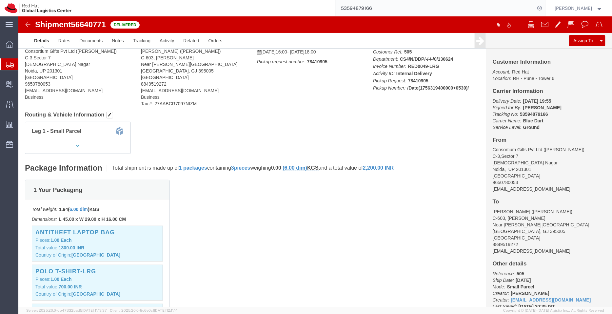
paste input "9848"
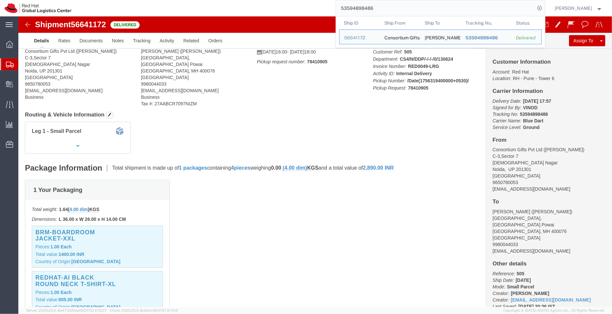
drag, startPoint x: 382, startPoint y: 7, endPoint x: 313, endPoint y: 12, distance: 69.1
click at [313, 12] on div "53594898486 Ship ID Ship From Ship To Tracking Nu. Status Ship ID 56641172 Ship…" at bounding box center [310, 8] width 469 height 16
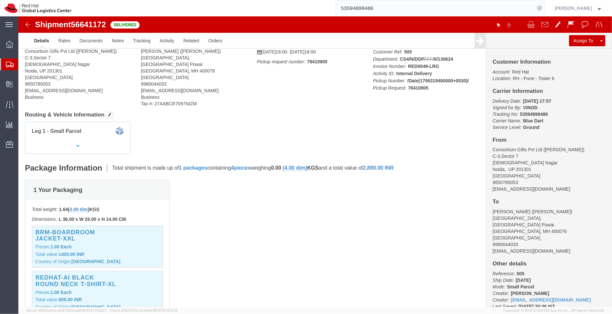
paste input "320872"
type input "53594320872"
click at [543, 7] on icon at bounding box center [540, 8] width 9 height 9
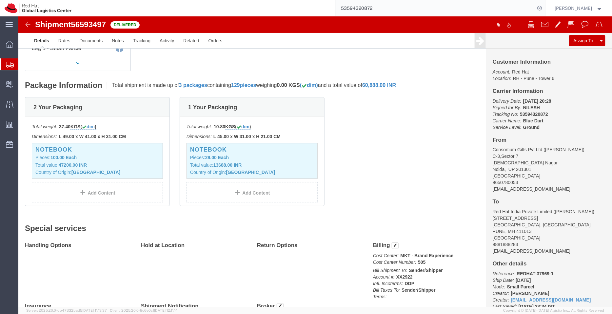
scroll to position [157, 0]
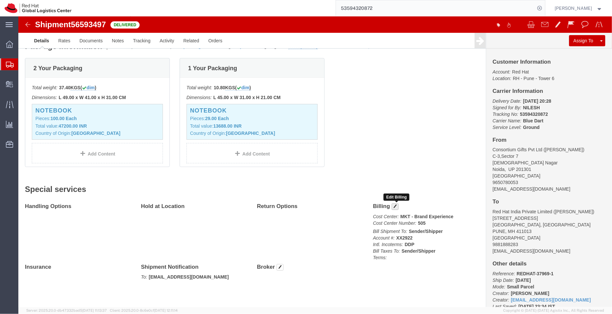
click span "button"
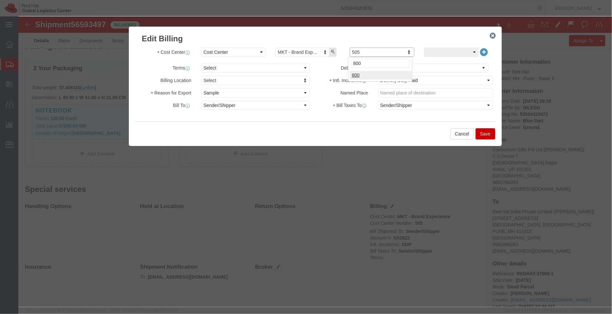
type input "800"
click button "Save"
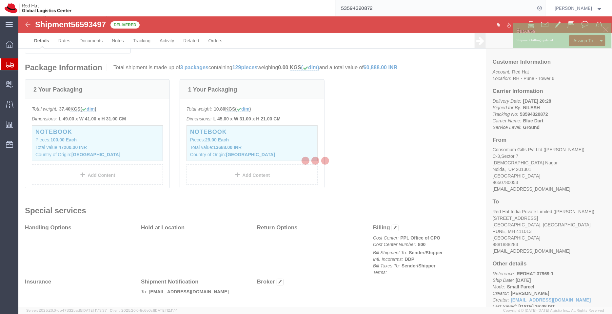
scroll to position [150, 0]
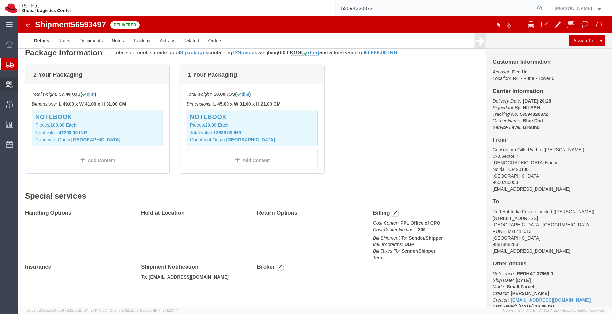
click at [0, 0] on span "Create Delivery" at bounding box center [0, 0] width 0 height 0
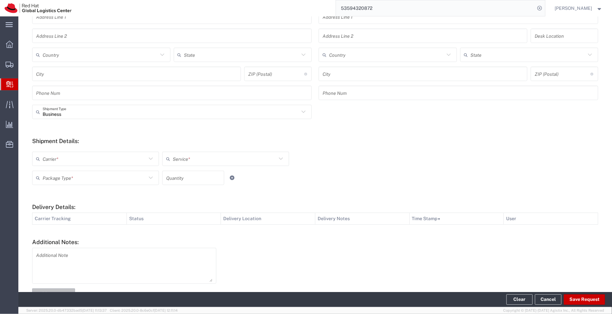
scroll to position [155, 0]
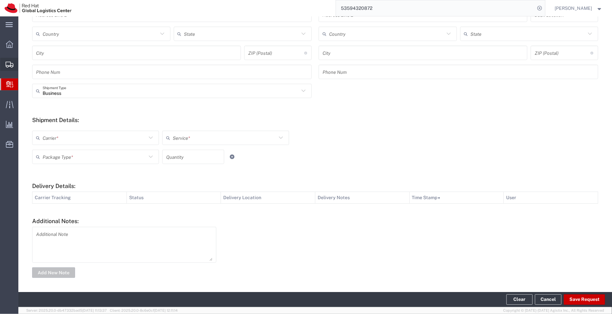
click at [0, 0] on span "Shipment Manager" at bounding box center [0, 0] width 0 height 0
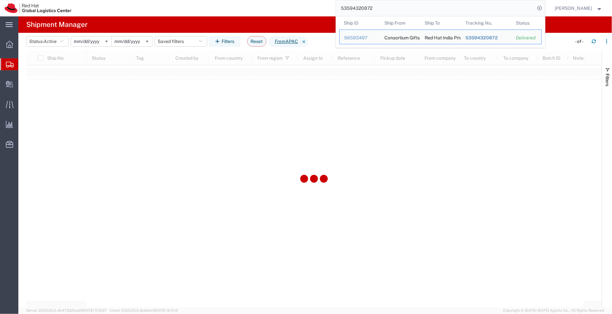
drag, startPoint x: 379, startPoint y: 11, endPoint x: 326, endPoint y: 7, distance: 52.4
click at [326, 7] on div "53594320872 Ship ID Ship From Ship To Tracking Nu. Status Ship ID 56593497 Ship…" at bounding box center [310, 8] width 469 height 16
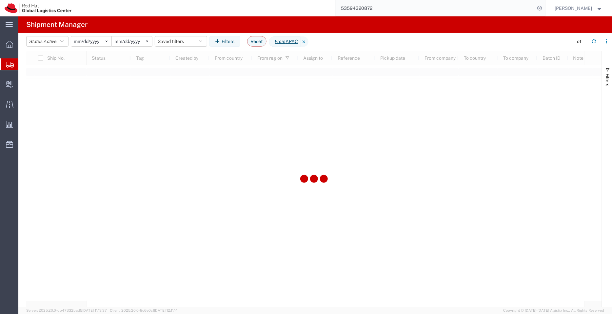
paste input "53602624751"
type input "53602624751"
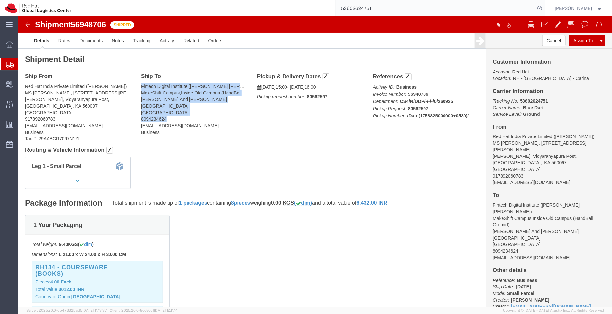
drag, startPoint x: 148, startPoint y: 102, endPoint x: 121, endPoint y: 67, distance: 44.6
click div "Ship To Fintech Digital Institute ([PERSON_NAME] [PERSON_NAME]) MakeShift Campu…"
copy address "Fintech Digital Institute ([PERSON_NAME] [PERSON_NAME]) MakeShift Campus,Inside…"
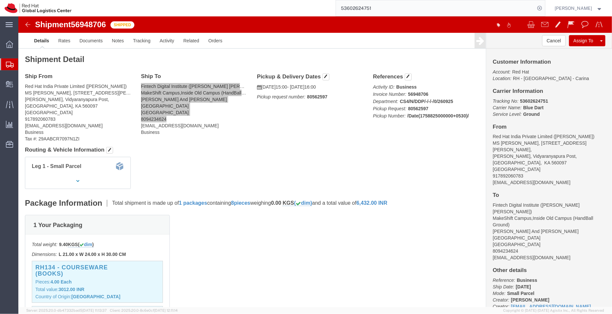
click at [0, 0] on span "Create Shipment" at bounding box center [0, 0] width 0 height 0
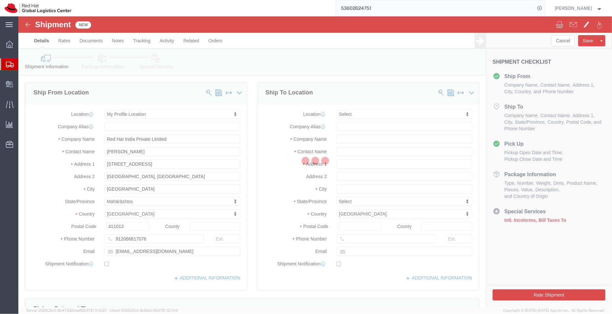
select select
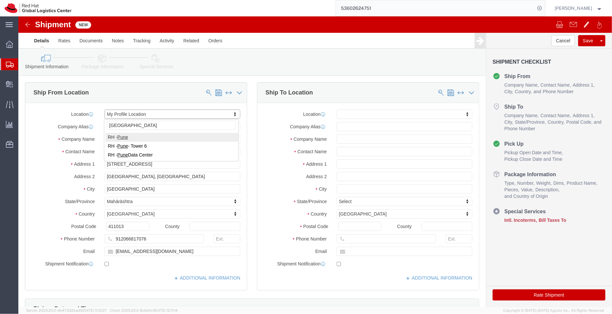
type input "[GEOGRAPHIC_DATA]"
select select "38007"
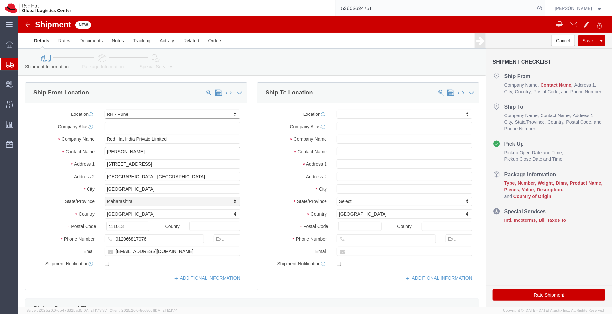
select select "MH"
click input "[PERSON_NAME]"
paste input "[PERSON_NAME]"
type input "[PERSON_NAME]"
click input "[EMAIL_ADDRESS][DOMAIN_NAME]"
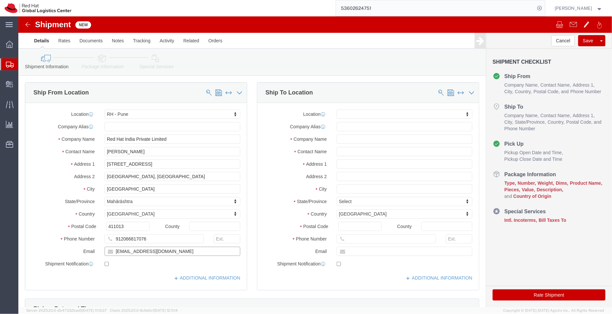
type input "[EMAIL_ADDRESS][DOMAIN_NAME]"
click input "checkbox"
checkbox input "true"
click input "text"
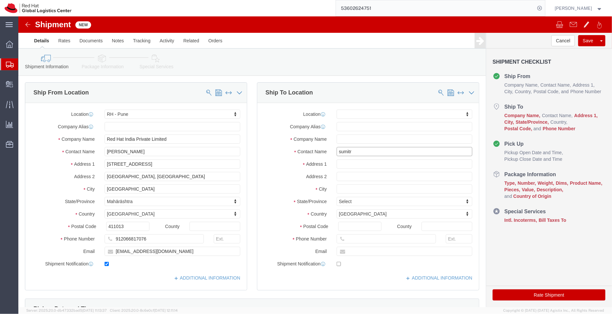
type input "[PERSON_NAME]"
click p "- Red Hat India Private Limited - ([PERSON_NAME]) [GEOGRAPHIC_DATA][STREET_ADDR…"
select select "37925"
select select "KA"
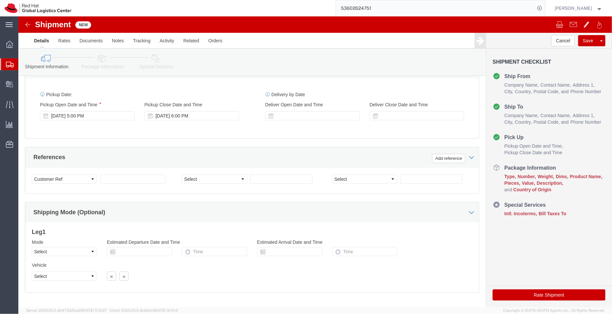
scroll to position [245, 0]
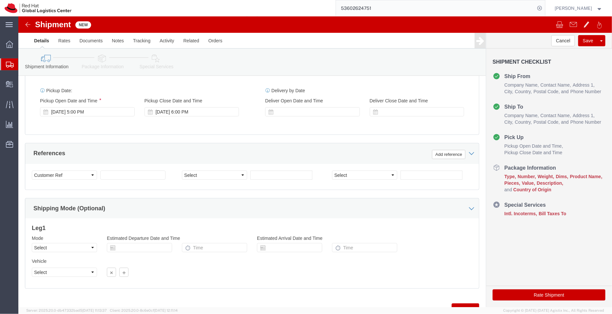
type input "[PERSON_NAME]"
click link "Package Information"
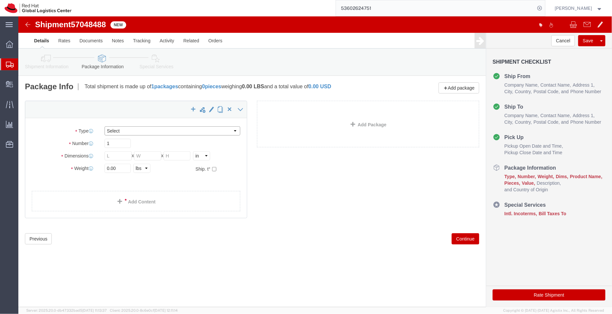
click select "Select Case(s) Crate(s) Envelope Large Box Medium Box PAK Skid(s) Small Box Sma…"
select select "YRPK"
click select "Select Case(s) Crate(s) Envelope Large Box Medium Box PAK Skid(s) Small Box Sma…"
click select "Select cm ft in"
select select "CM"
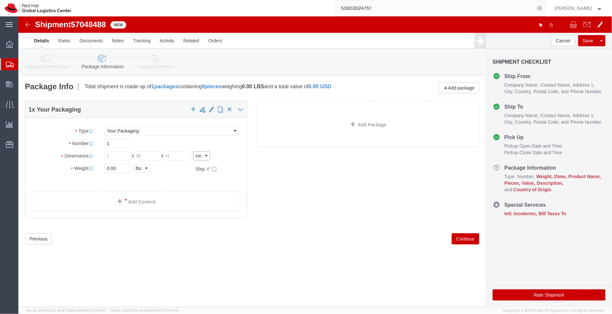
click select "Select cm ft in"
click input "text"
type input "35"
click input "text"
type input "35"
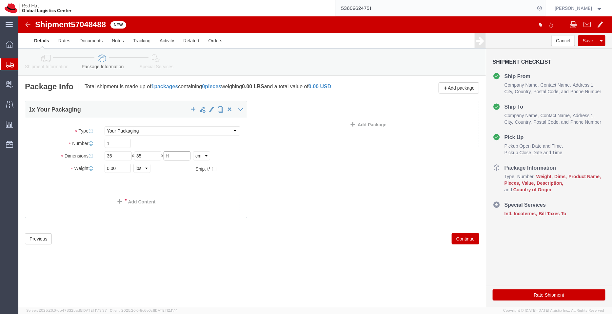
click input "text"
type input "25"
click select "Select kgs lbs"
select select "KGS"
click select "Select kgs lbs"
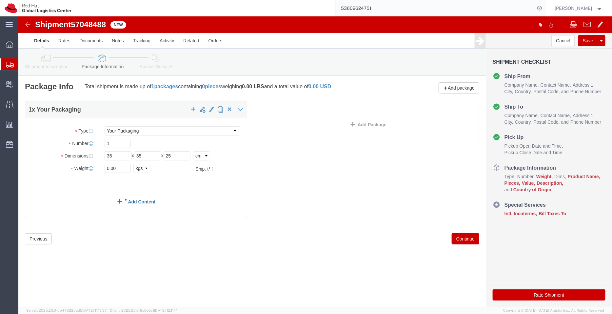
click link "Add Content"
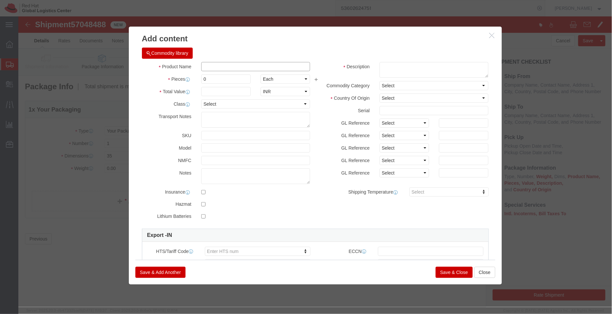
click input "text"
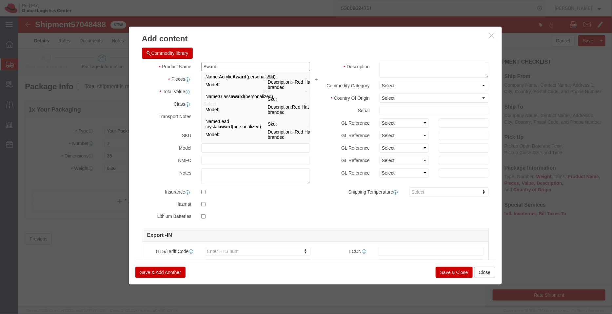
type input "Award"
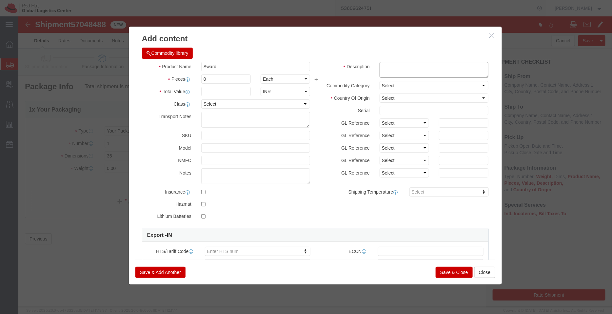
click textarea
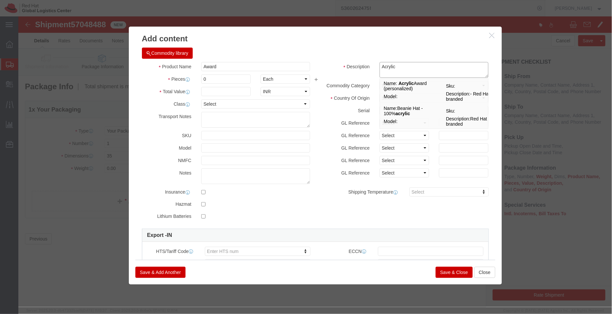
type textarea "Acrylic"
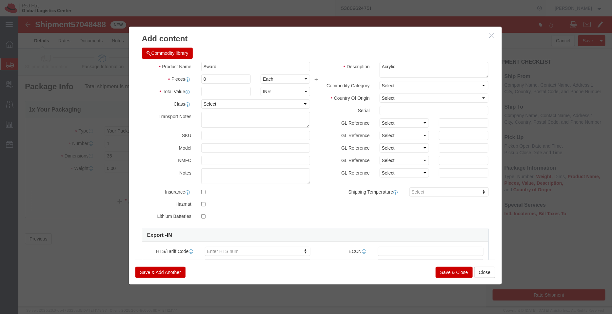
click div "Commodity library"
click select "Select [GEOGRAPHIC_DATA] [GEOGRAPHIC_DATA] [GEOGRAPHIC_DATA] [GEOGRAPHIC_DATA] …"
select select "IN"
click select "Select [GEOGRAPHIC_DATA] [GEOGRAPHIC_DATA] [GEOGRAPHIC_DATA] [GEOGRAPHIC_DATA] …"
click input "0"
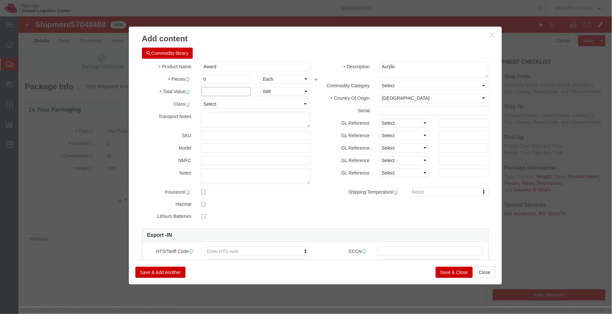
click input "text"
type input "2700"
click input "0"
type input "10"
type input "27000"
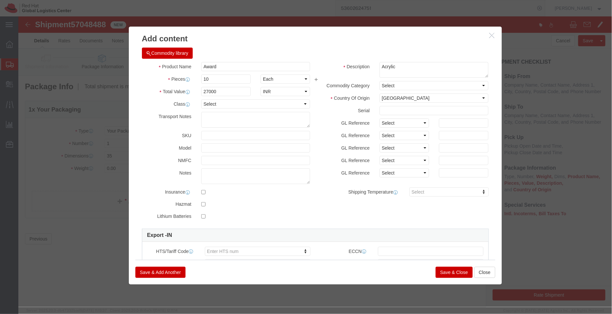
click div "Commodity library"
click button "Save & Close"
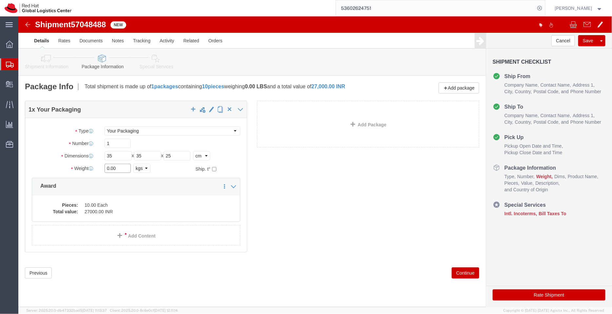
drag, startPoint x: 105, startPoint y: 151, endPoint x: 49, endPoint y: 149, distance: 56.5
click div "Weight 0.00 Select kgs lbs Ship. t°"
type input "10"
click div "1 x Your Packaging Package Type Select Case(s) Crate(s) Envelope Large Box Medi…"
click link "Special Services"
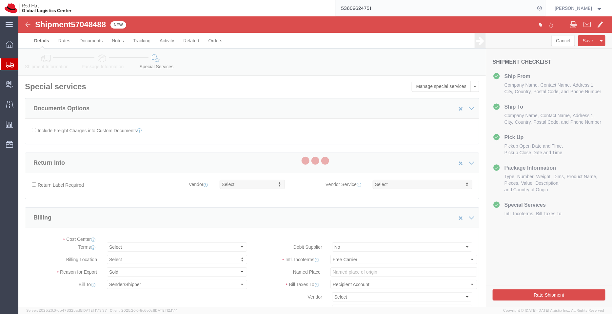
select select "COSTCENTER"
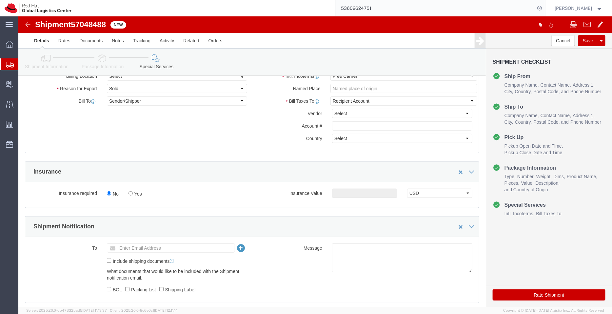
scroll to position [193, 0]
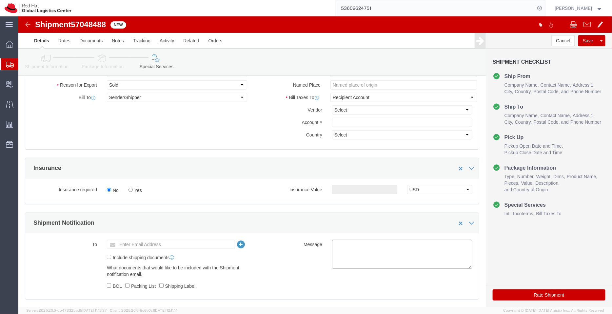
click textarea
paste textarea "Q2 CY25 Top Gun and Manager of the Quarter Award"
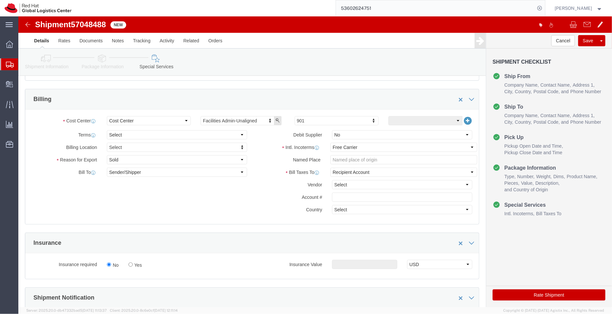
scroll to position [117, 0]
type textarea "Q2 CY25 Top Gun and Manager of the Quarter Awards"
type input "446"
click select "Select Carriage Insurance Paid Carriage Paid To Cost and Freight Cost Insurance…"
select select "DDP"
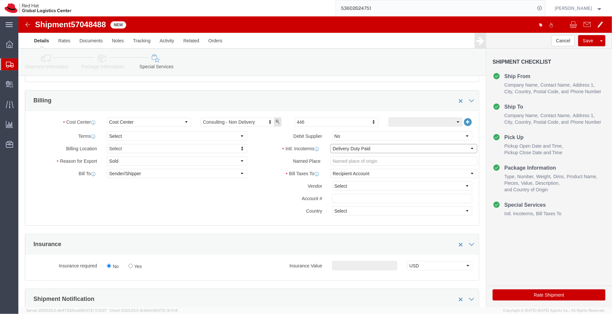
click select "Select Carriage Insurance Paid Carriage Paid To Cost and Freight Cost Insurance…"
select select "SHIP"
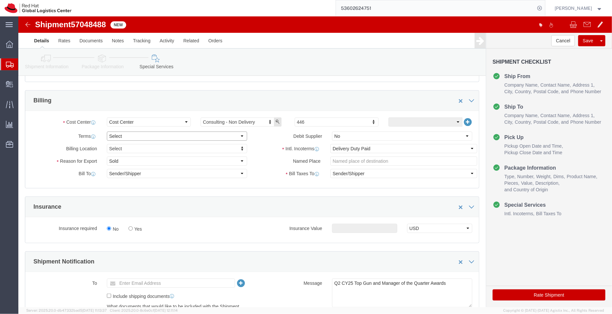
click select "Select Free of Charge Free of Cost NET 30 NET 45 NET 60 See Comment"
select select "FREE_OF_COST"
click select "Select Free of Charge Free of Cost NET 30 NET 45 NET 60 See Comment"
click select "Select Gift Personal Effects Repair/Warranty Return Sample Sold Temporary/Not S…"
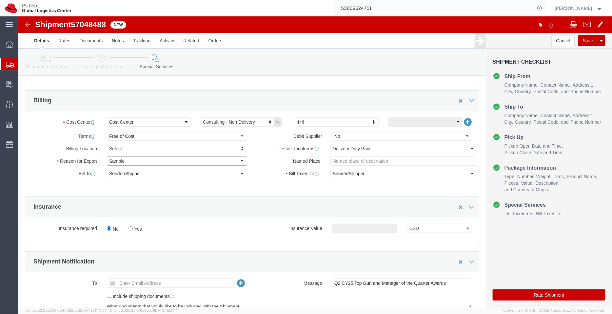
click select "Select Gift Personal Effects Repair/Warranty Return Sample Sold Temporary/Not S…"
select select "GIFT"
click select "Select Gift Personal Effects Repair/Warranty Return Sample Sold Temporary/Not S…"
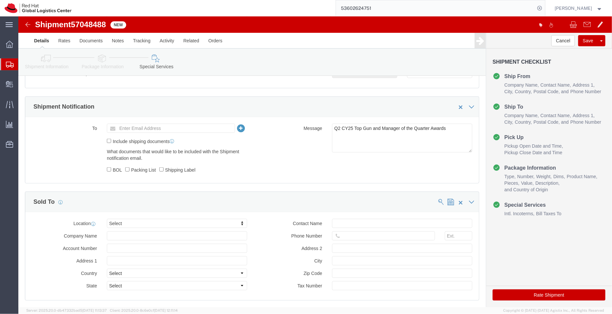
scroll to position [277, 0]
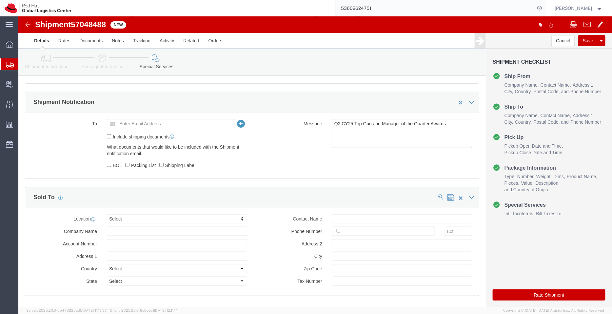
click icon
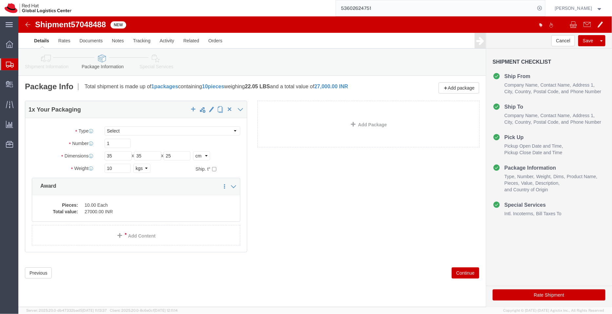
click icon
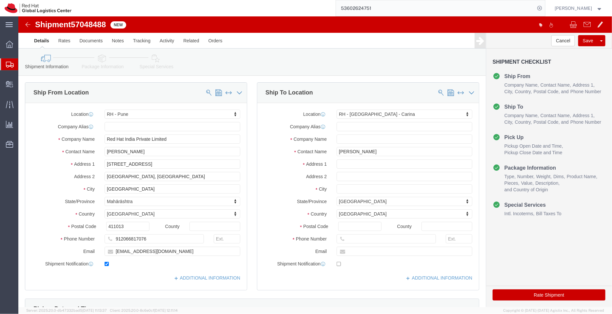
click button "Rate Shipment"
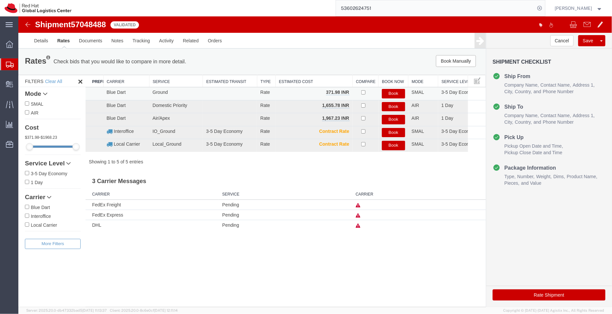
click at [395, 91] on button "Book" at bounding box center [393, 94] width 23 height 10
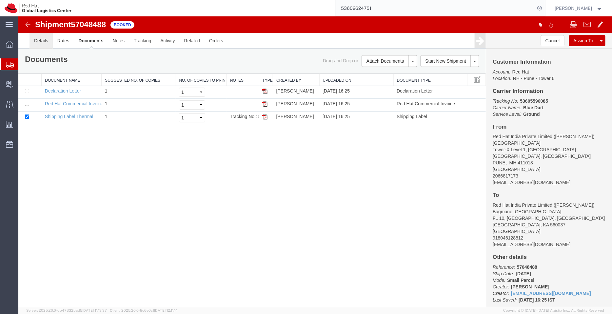
click at [43, 41] on link "Details" at bounding box center [40, 40] width 23 height 16
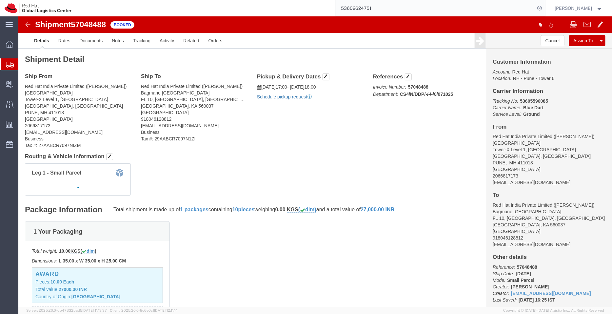
click link "Schedule pickup request"
click link "Documents"
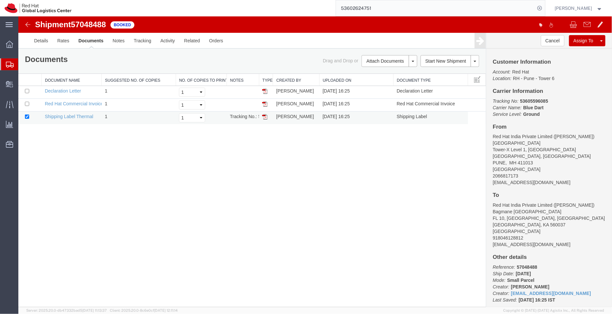
click at [265, 115] on img at bounding box center [264, 116] width 5 height 5
drag, startPoint x: 549, startPoint y: 99, endPoint x: 520, endPoint y: 99, distance: 29.2
click at [520, 99] on p "Tracking No: 53605596085 Carrier Name: Blue Dart Blue Dart Service Level: Ground" at bounding box center [549, 107] width 113 height 20
copy b "53605596085"
click at [0, 0] on span "Shipment Manager" at bounding box center [0, 0] width 0 height 0
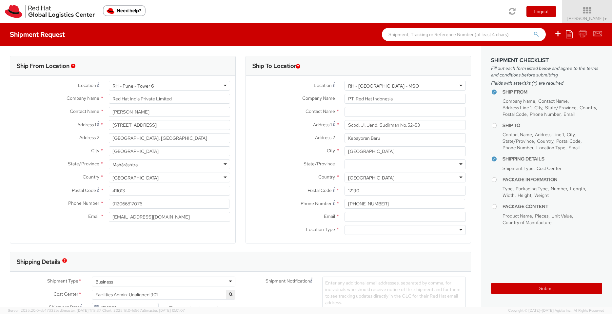
select select
click at [581, 11] on icon at bounding box center [587, 10] width 57 height 9
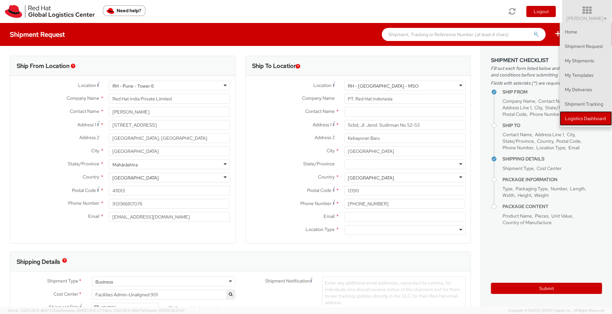
click at [603, 115] on link "Logistics Dashboard" at bounding box center [586, 118] width 52 height 14
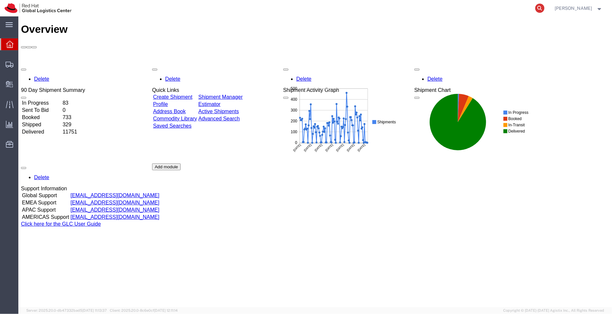
click at [543, 7] on icon at bounding box center [540, 8] width 9 height 9
paste input "393978174355"
click at [395, 12] on input "393978174355" at bounding box center [435, 8] width 199 height 16
type input "393978174355"
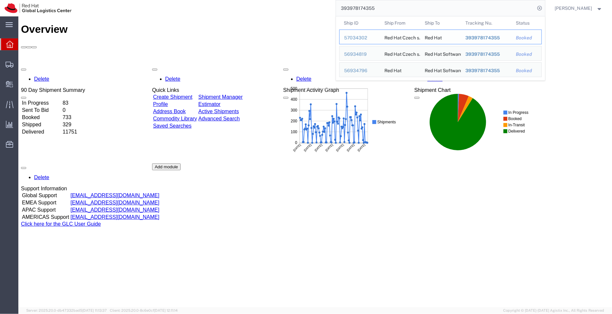
click at [487, 36] on span "393978174355" at bounding box center [482, 37] width 34 height 5
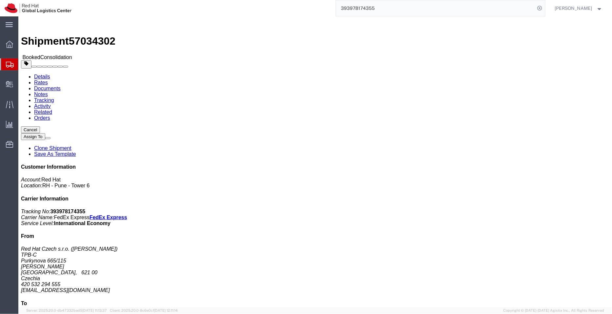
drag, startPoint x: 183, startPoint y: 128, endPoint x: 136, endPoint y: 130, distance: 47.6
click address "Red Hat (Shuang Mao- Please distribute) BEIJMSO 07-110, 7F, IF center 1 Danling…"
copy address "91110108667500740U"
